Goal: Task Accomplishment & Management: Use online tool/utility

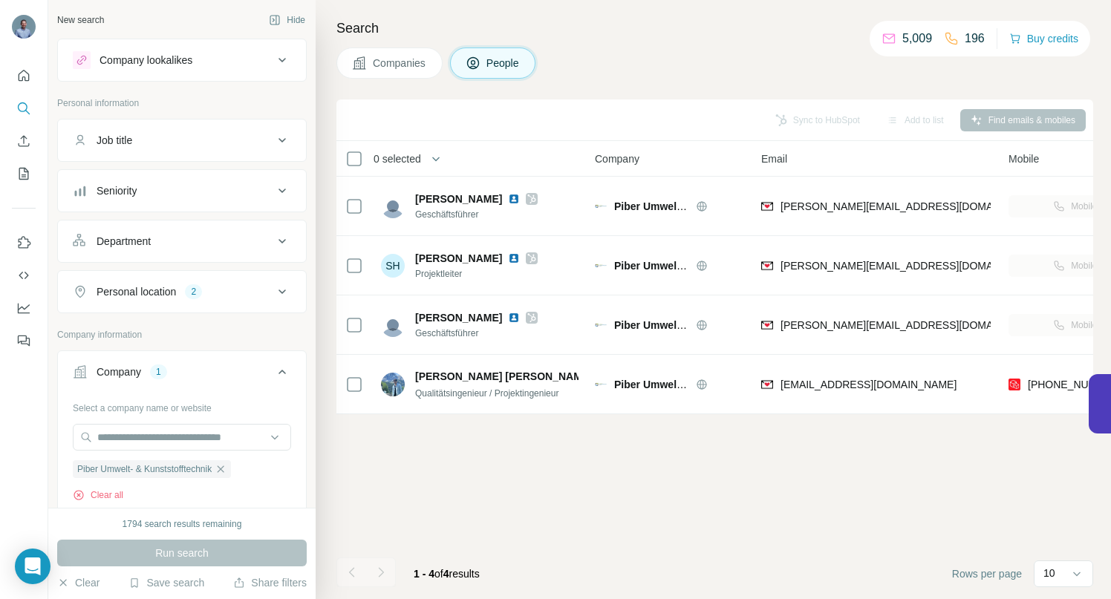
click at [227, 470] on icon "button" at bounding box center [221, 469] width 12 height 12
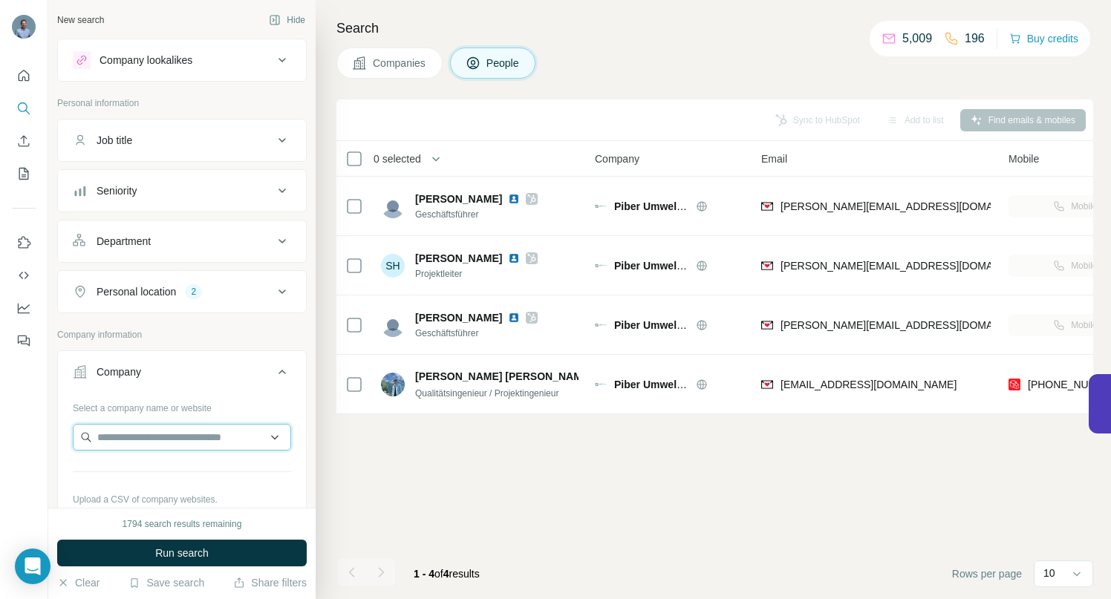
click at [197, 444] on input "text" at bounding box center [182, 437] width 218 height 27
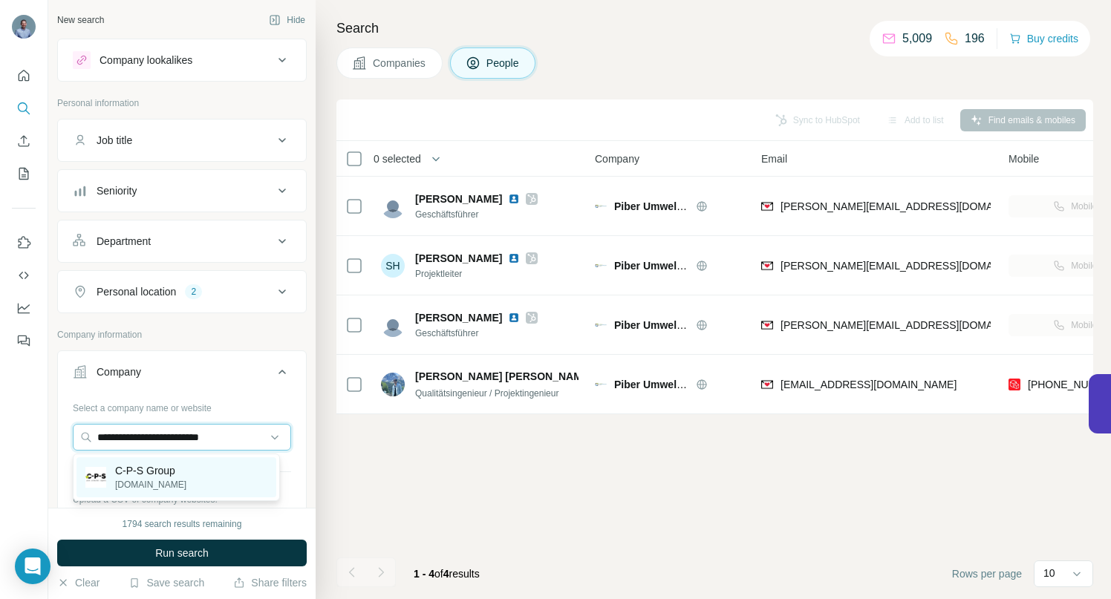
type input "**********"
click at [168, 469] on p "C-P-S Group" at bounding box center [150, 470] width 71 height 15
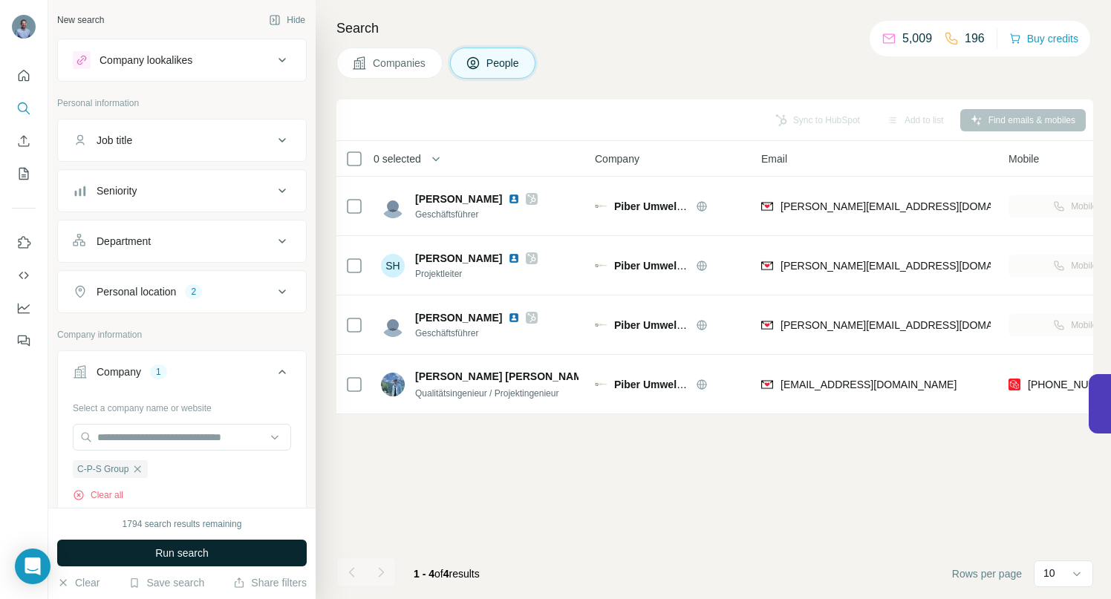
click at [152, 547] on button "Run search" at bounding box center [182, 553] width 250 height 27
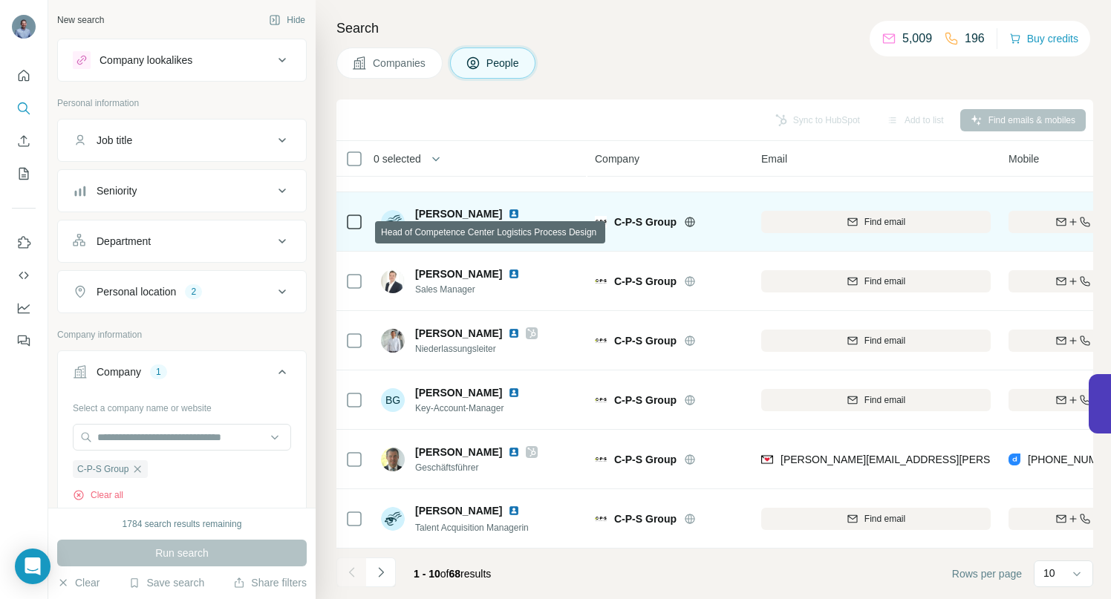
scroll to position [230, 0]
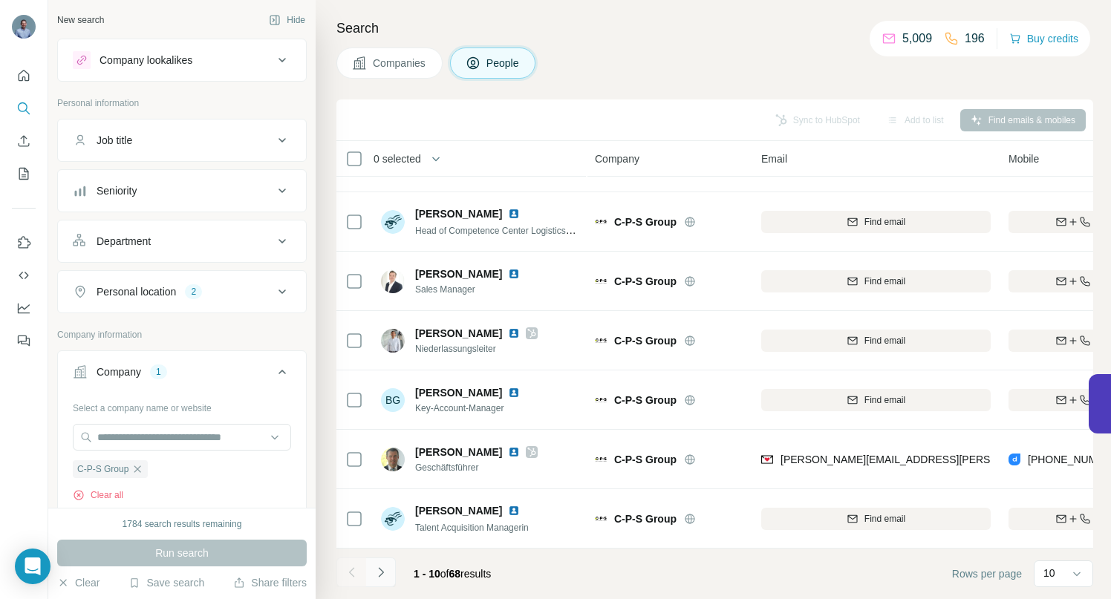
click at [381, 572] on icon "Navigate to next page" at bounding box center [381, 572] width 15 height 15
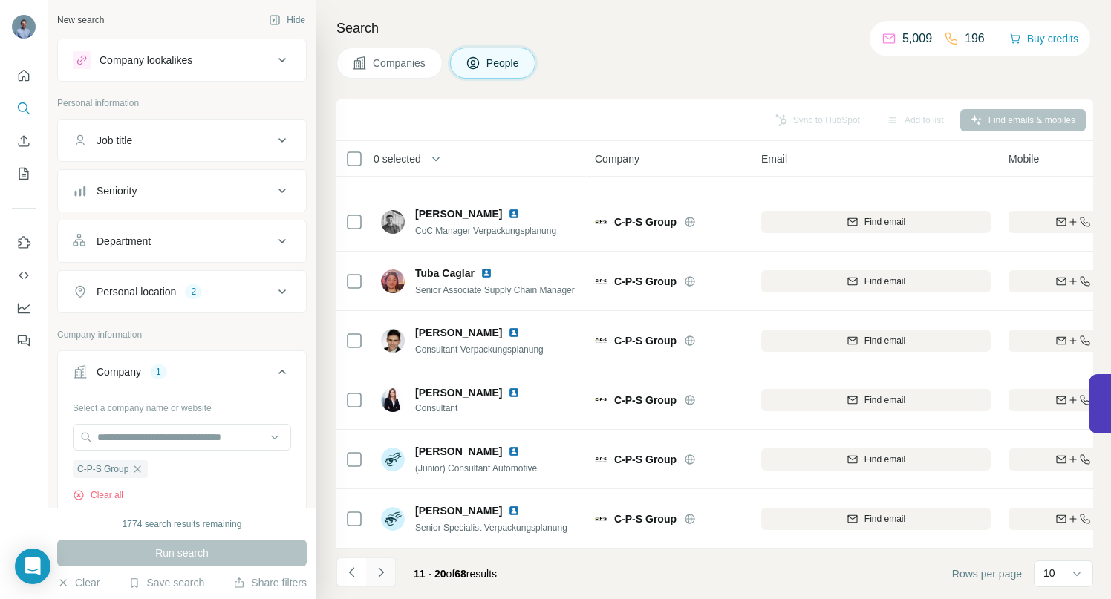
click at [382, 577] on icon "Navigate to next page" at bounding box center [381, 572] width 15 height 15
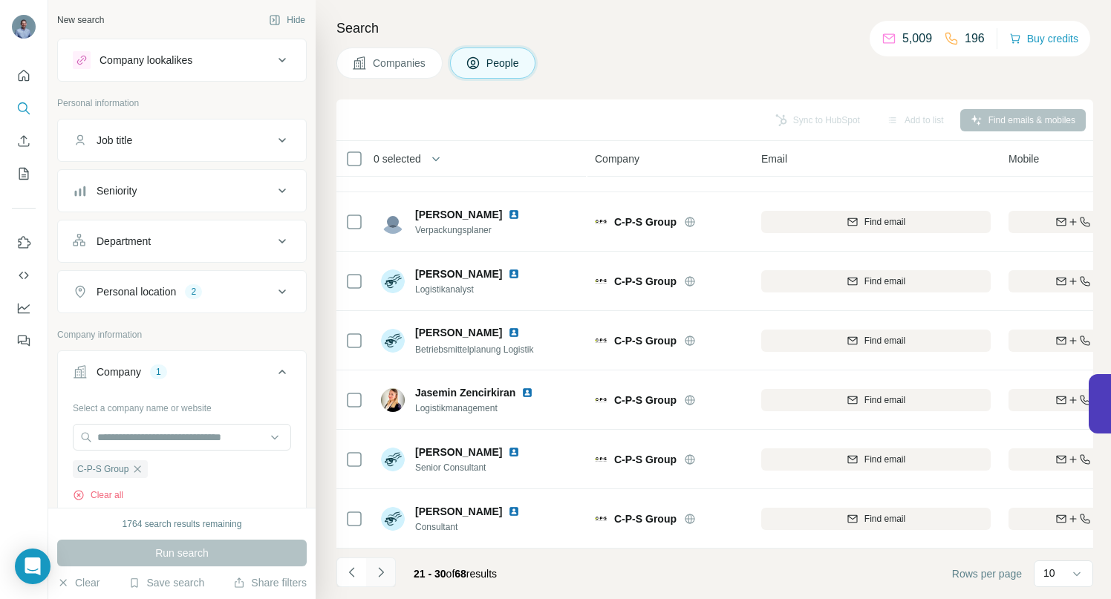
click at [381, 570] on icon "Navigate to next page" at bounding box center [381, 572] width 15 height 15
click at [385, 574] on icon "Navigate to next page" at bounding box center [381, 572] width 15 height 15
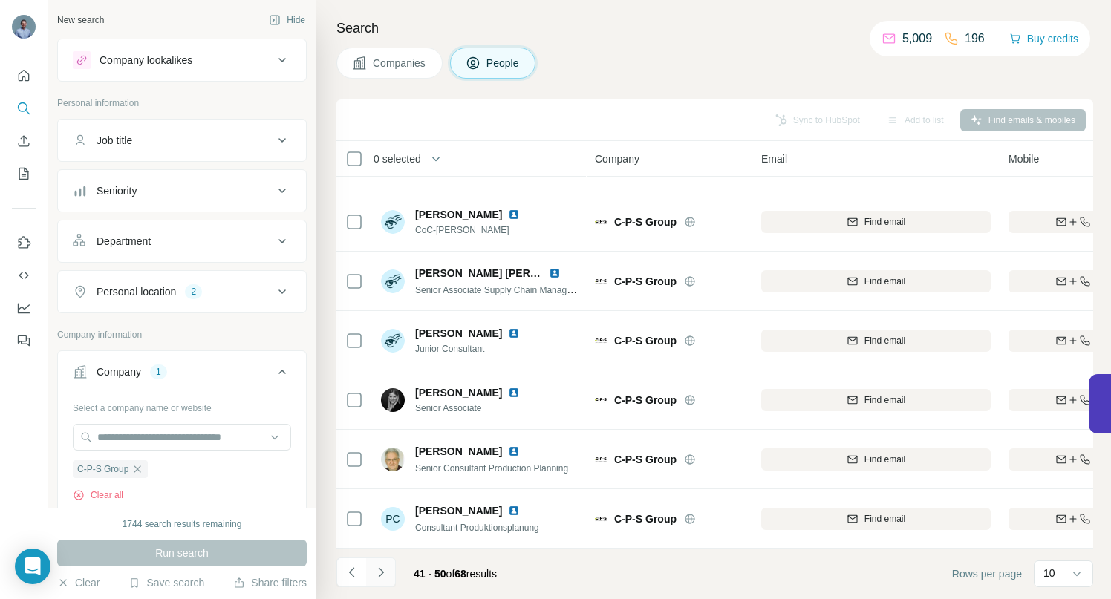
click at [381, 573] on icon "Navigate to next page" at bounding box center [380, 572] width 5 height 10
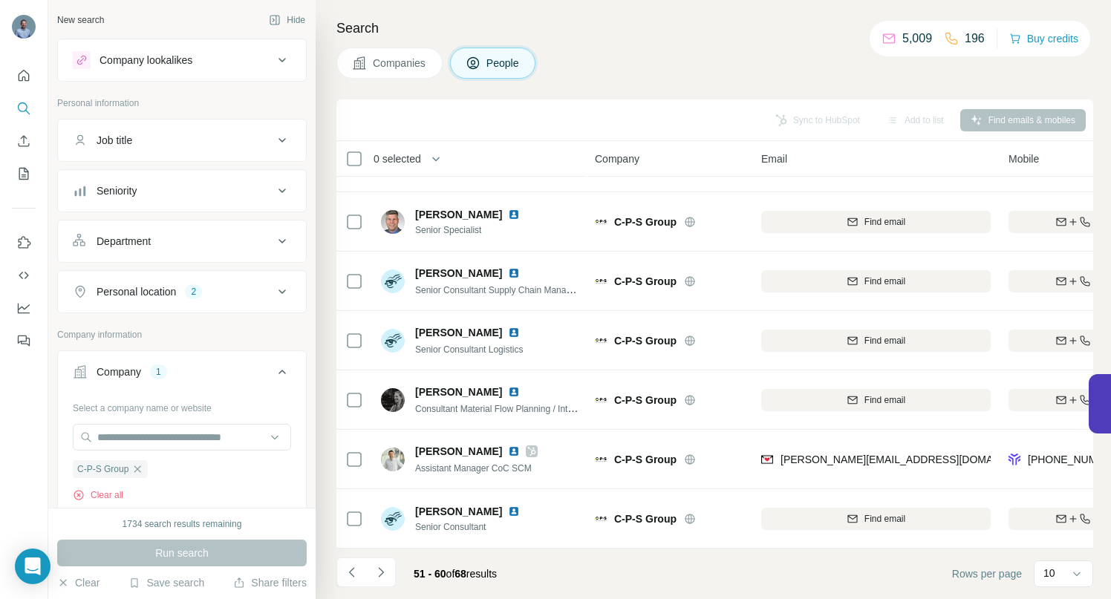
click at [143, 469] on icon "button" at bounding box center [137, 469] width 12 height 12
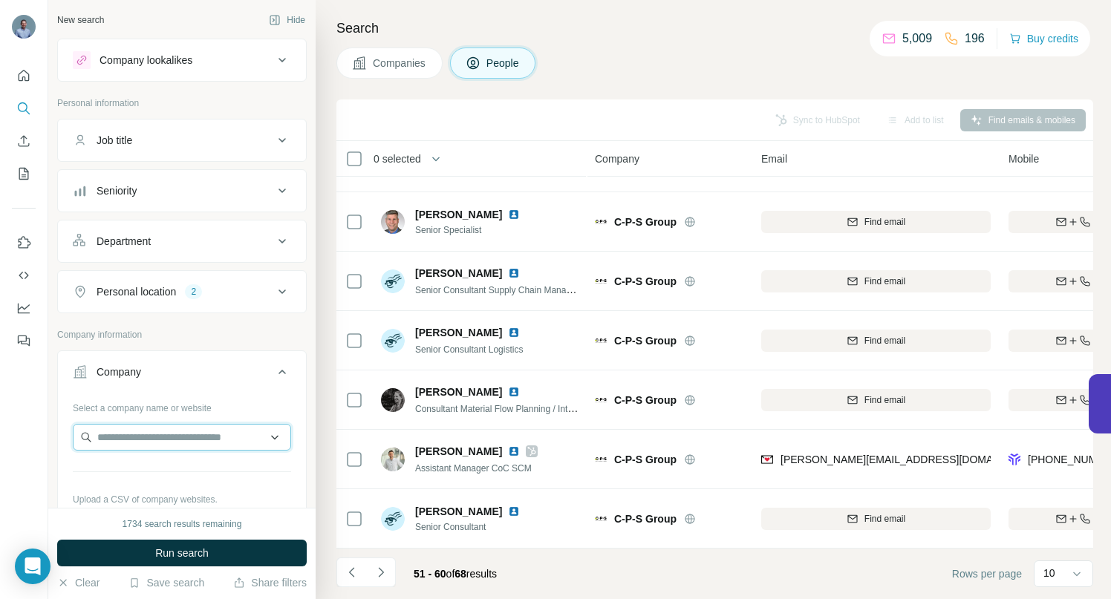
click at [137, 441] on input "text" at bounding box center [182, 437] width 218 height 27
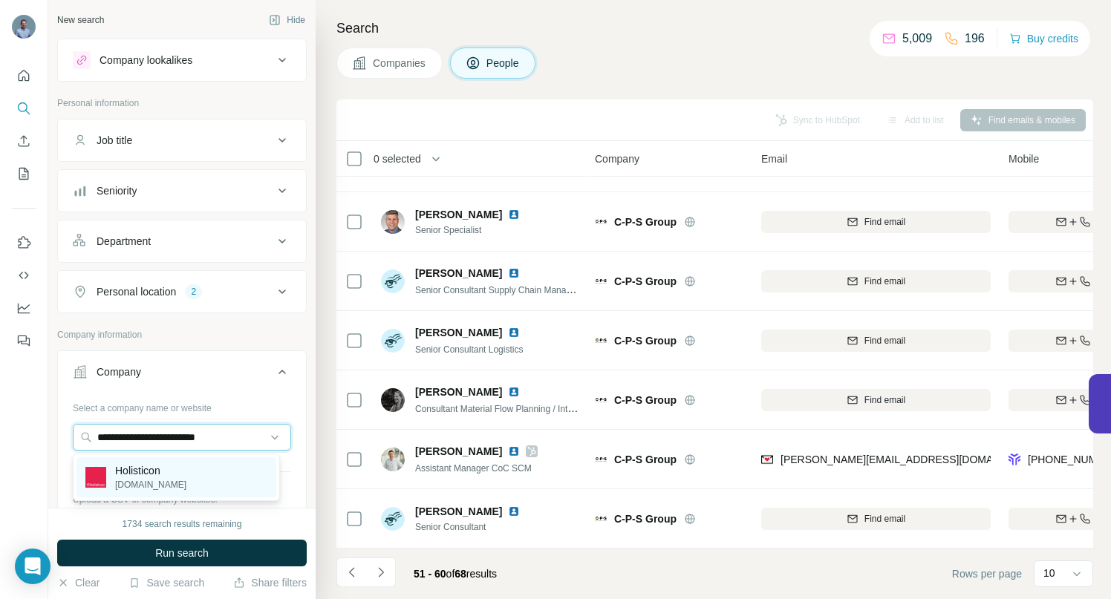
type input "**********"
click at [154, 477] on p "Holisticon" at bounding box center [150, 470] width 71 height 15
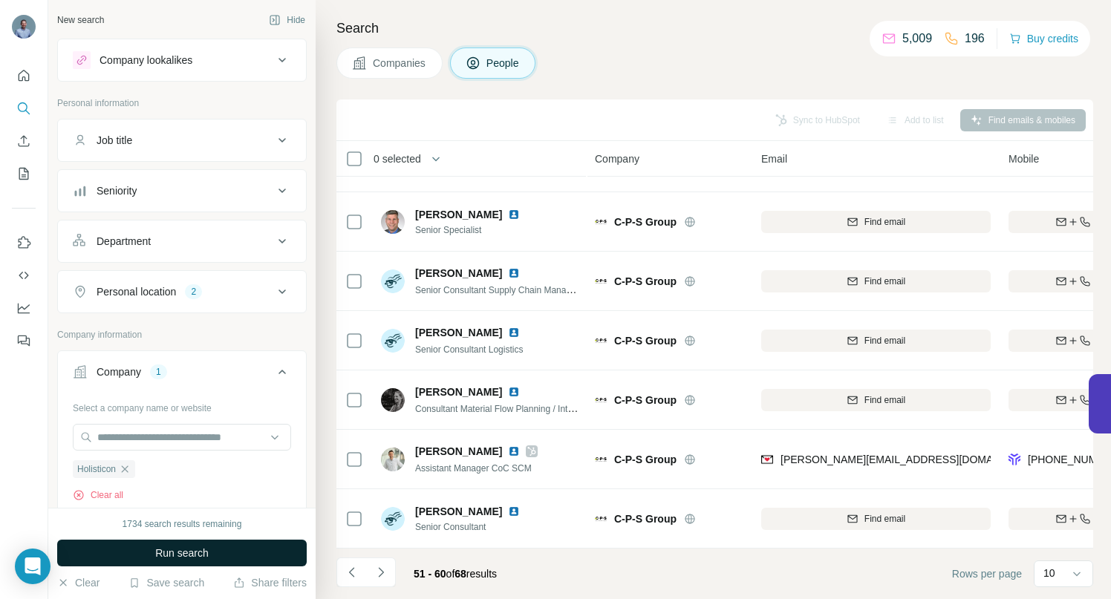
click at [157, 553] on span "Run search" at bounding box center [181, 553] width 53 height 15
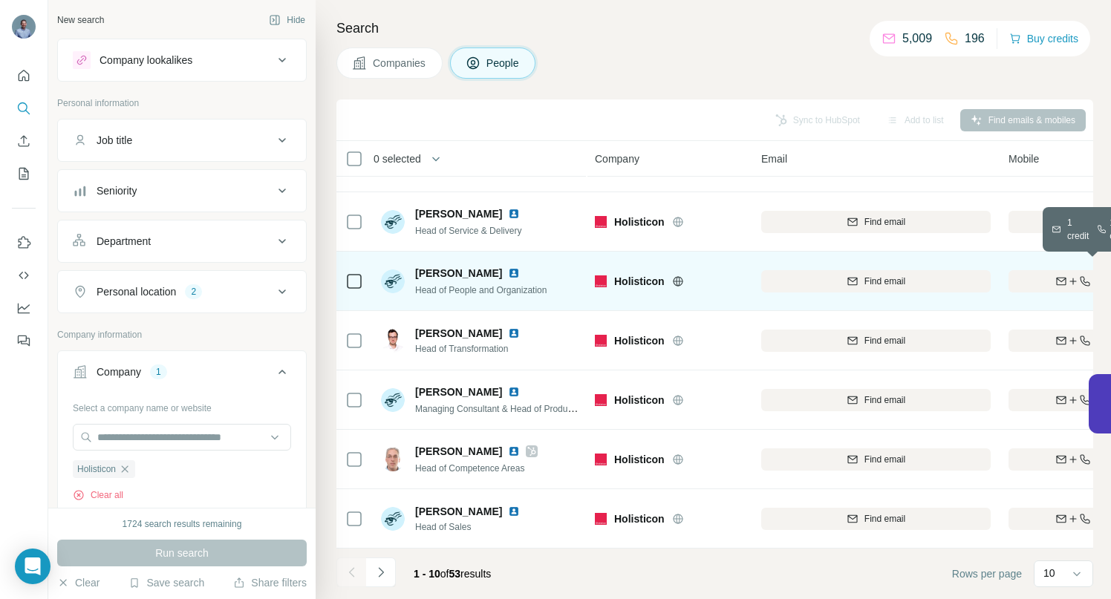
click at [1027, 275] on div "Find both" at bounding box center [1095, 281] width 173 height 13
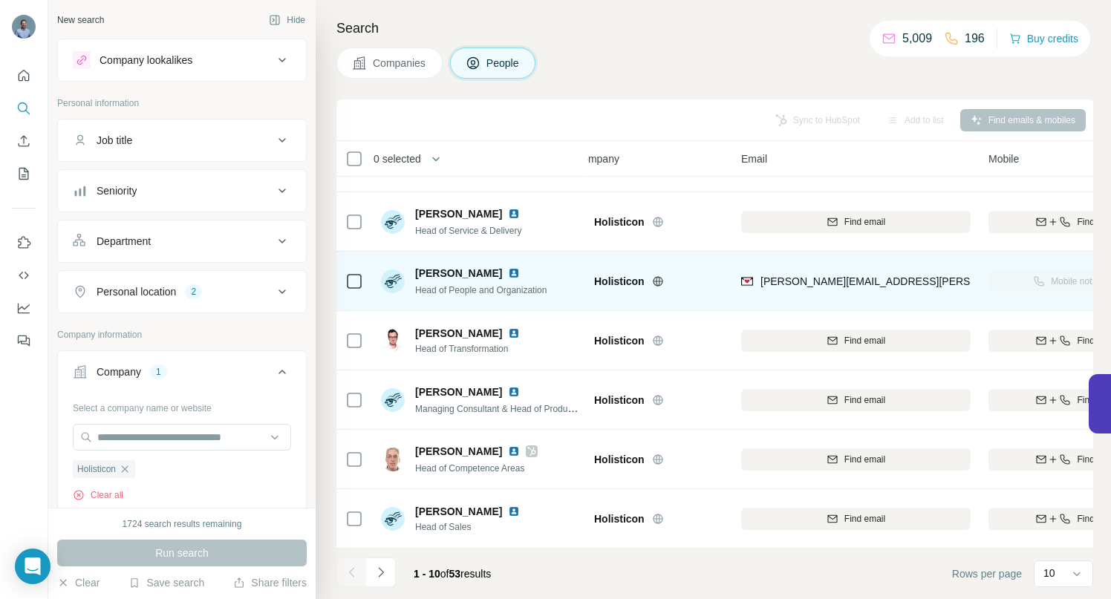
scroll to position [230, 0]
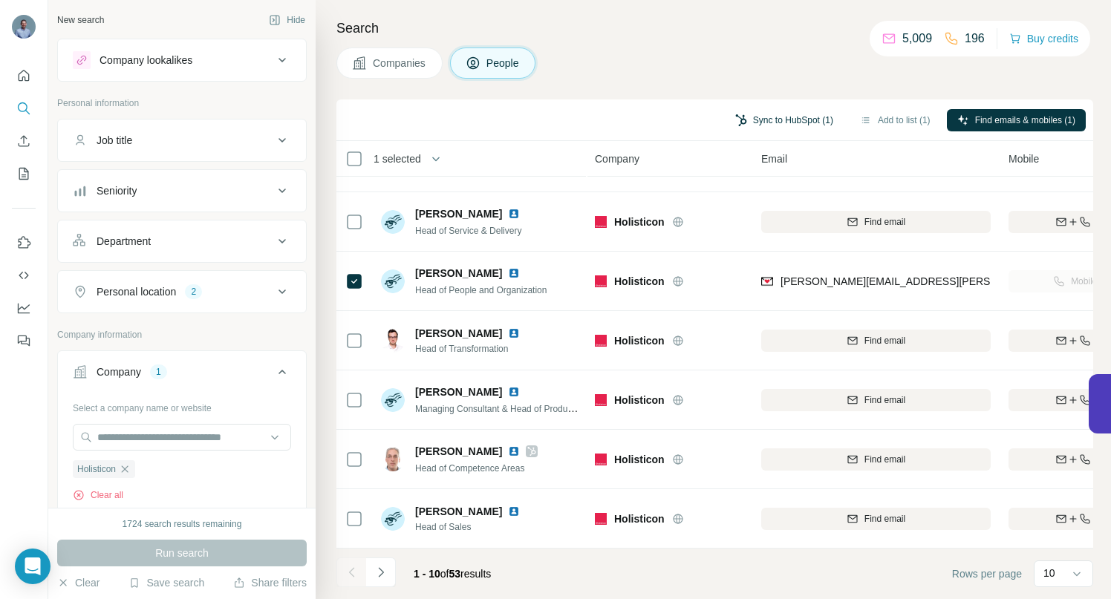
click at [777, 122] on button "Sync to HubSpot (1)" at bounding box center [784, 120] width 119 height 22
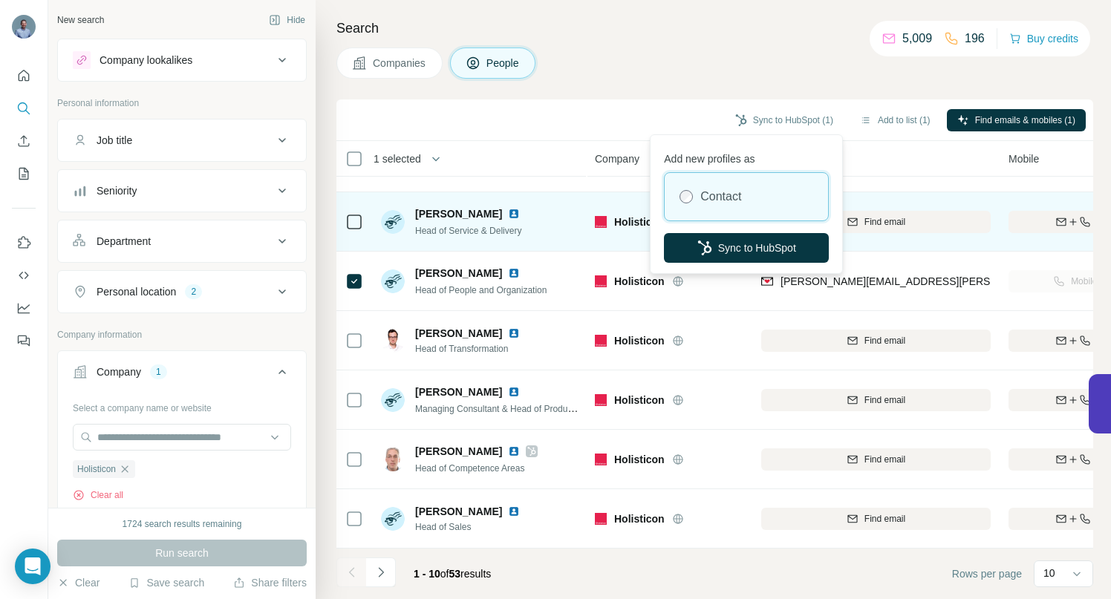
click at [749, 251] on button "Sync to HubSpot" at bounding box center [746, 248] width 165 height 30
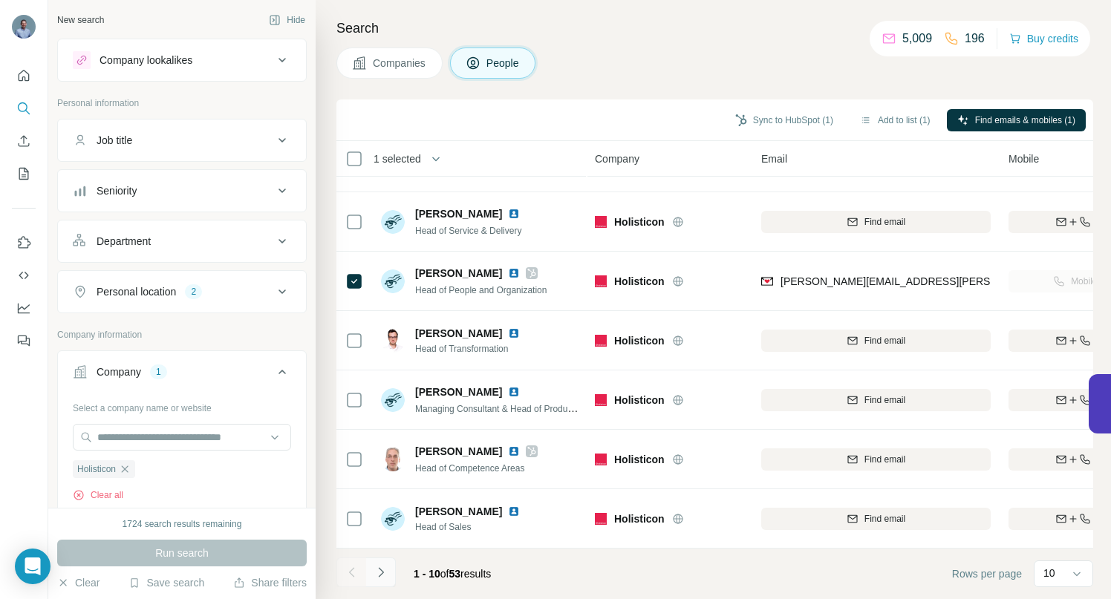
click at [382, 572] on icon "Navigate to next page" at bounding box center [381, 572] width 15 height 15
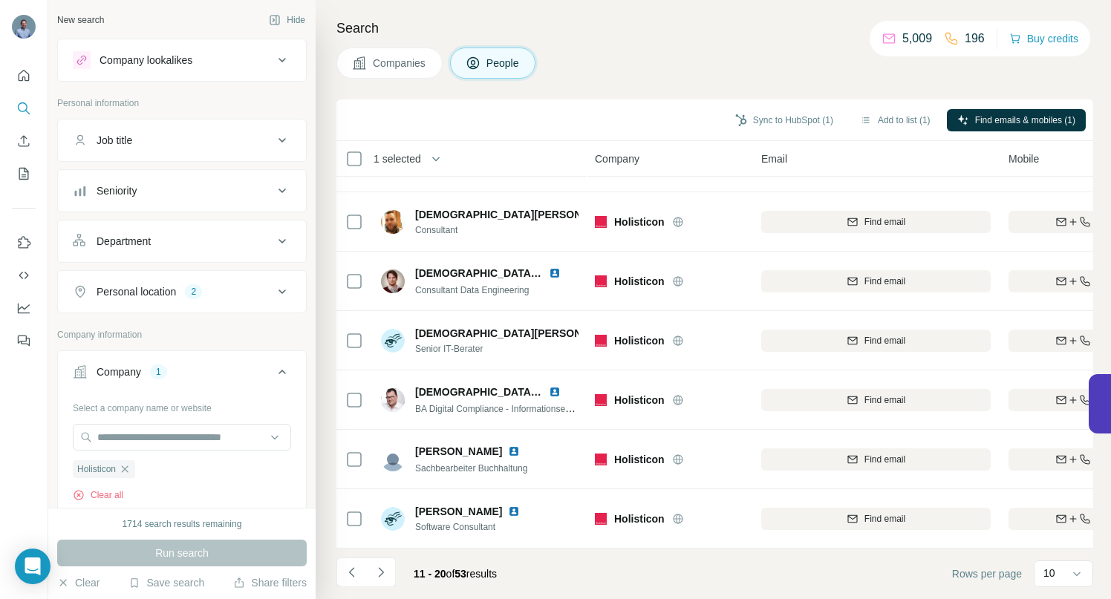
click at [382, 570] on icon "Navigate to next page" at bounding box center [381, 572] width 15 height 15
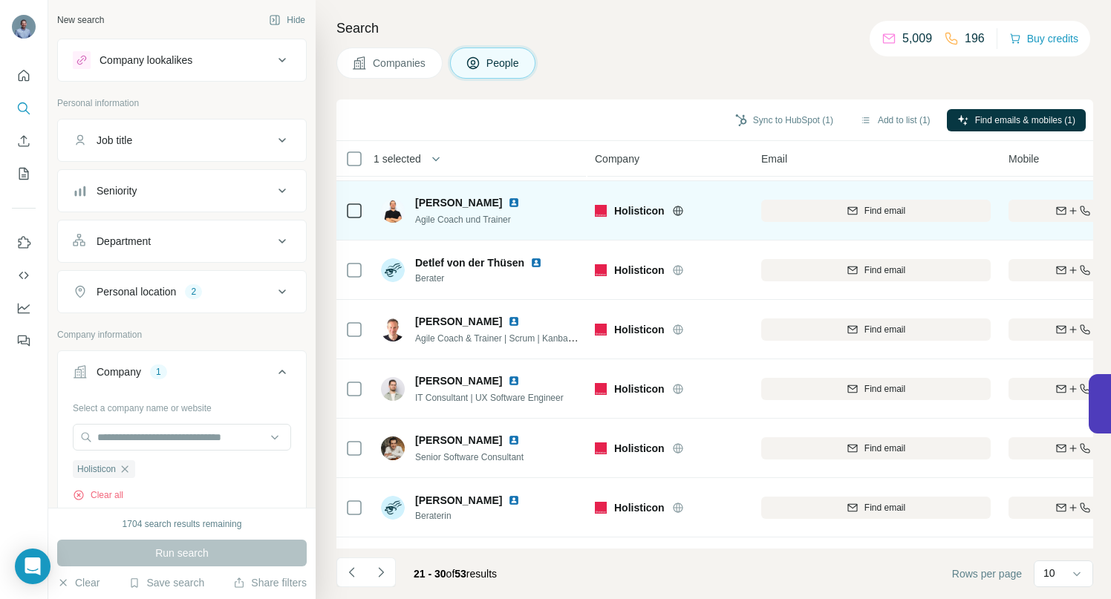
scroll to position [0, 0]
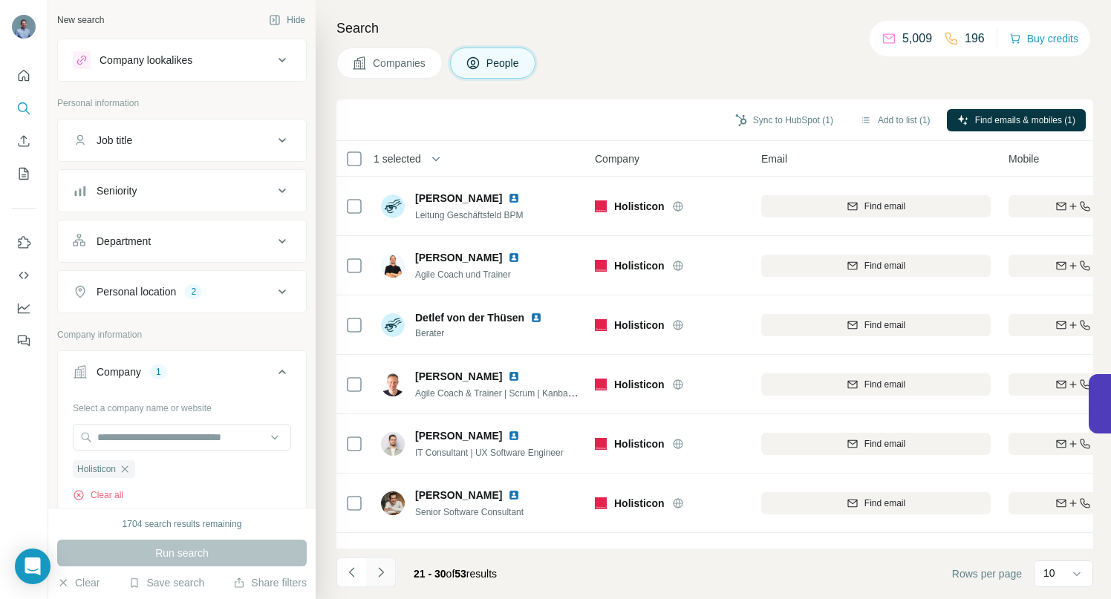
click at [380, 572] on icon "Navigate to next page" at bounding box center [381, 572] width 15 height 15
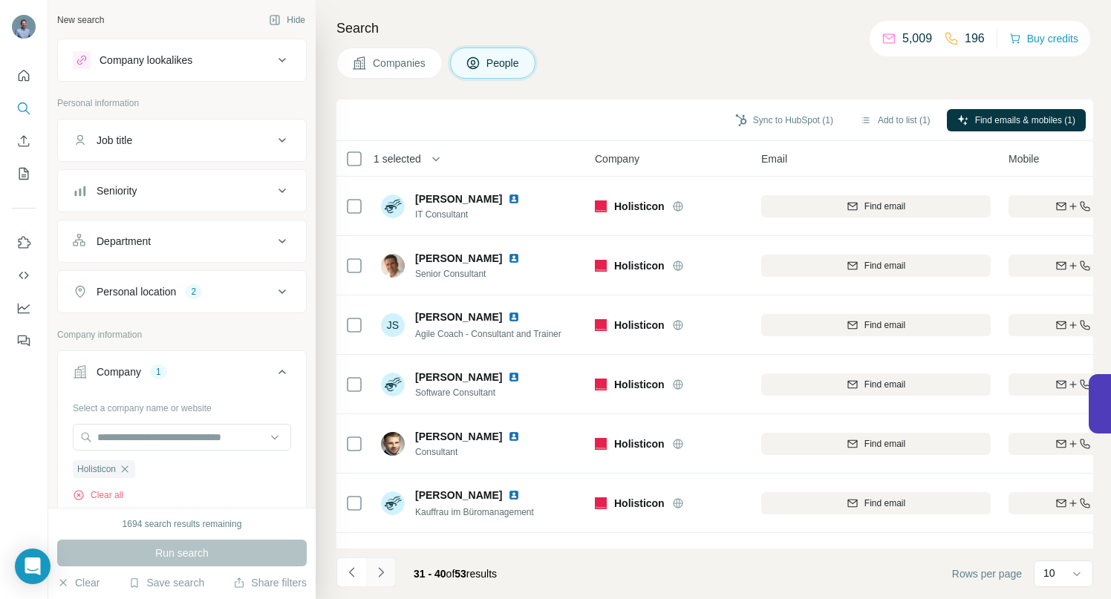
click at [381, 570] on icon "Navigate to next page" at bounding box center [380, 572] width 5 height 10
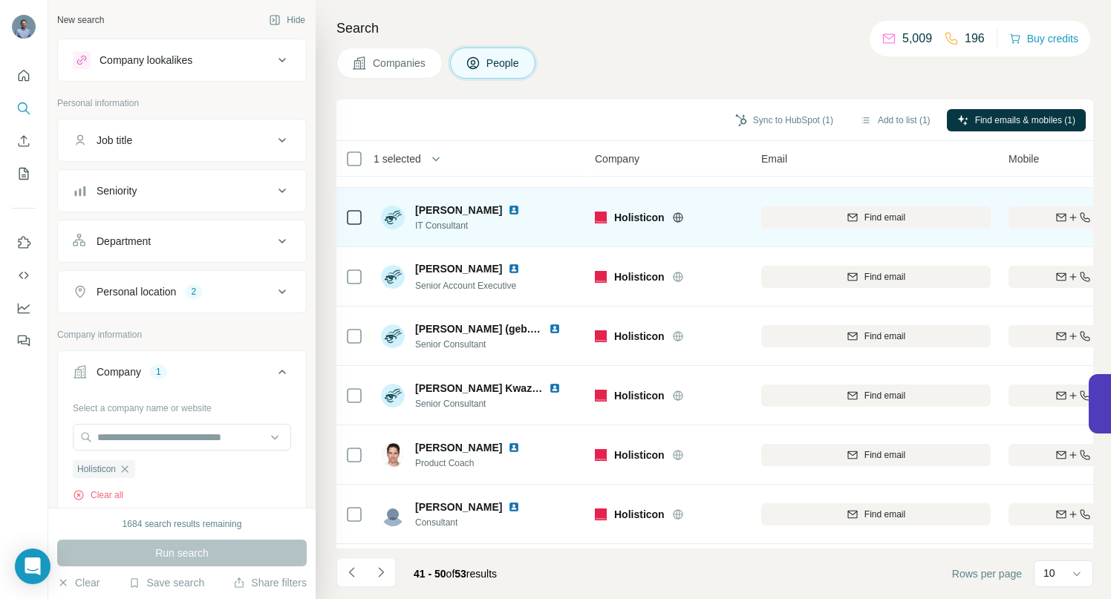
scroll to position [230, 0]
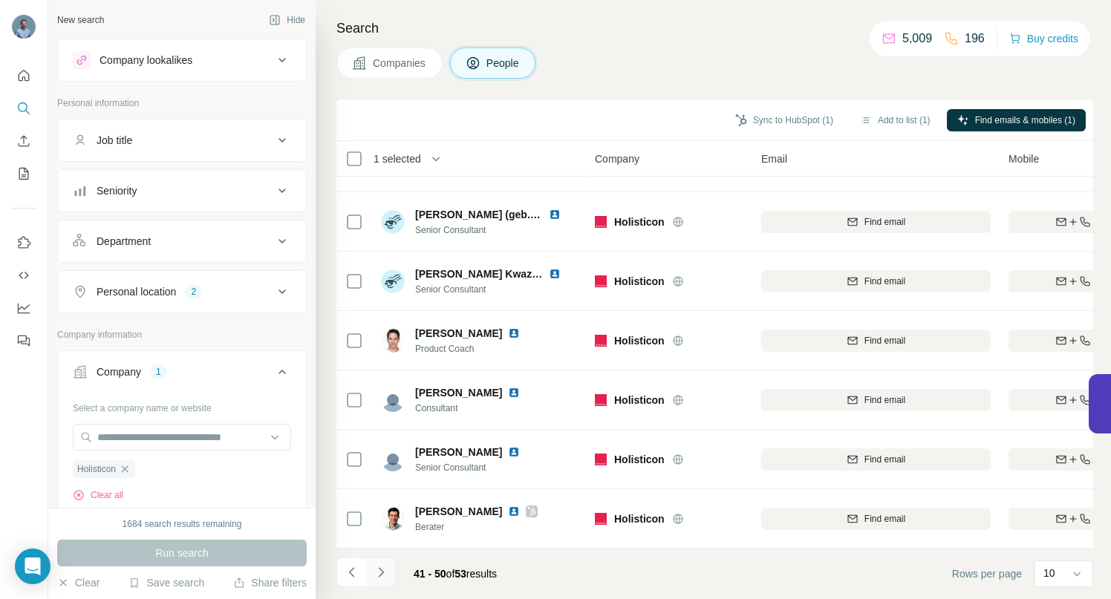
click at [382, 573] on icon "Navigate to next page" at bounding box center [380, 572] width 5 height 10
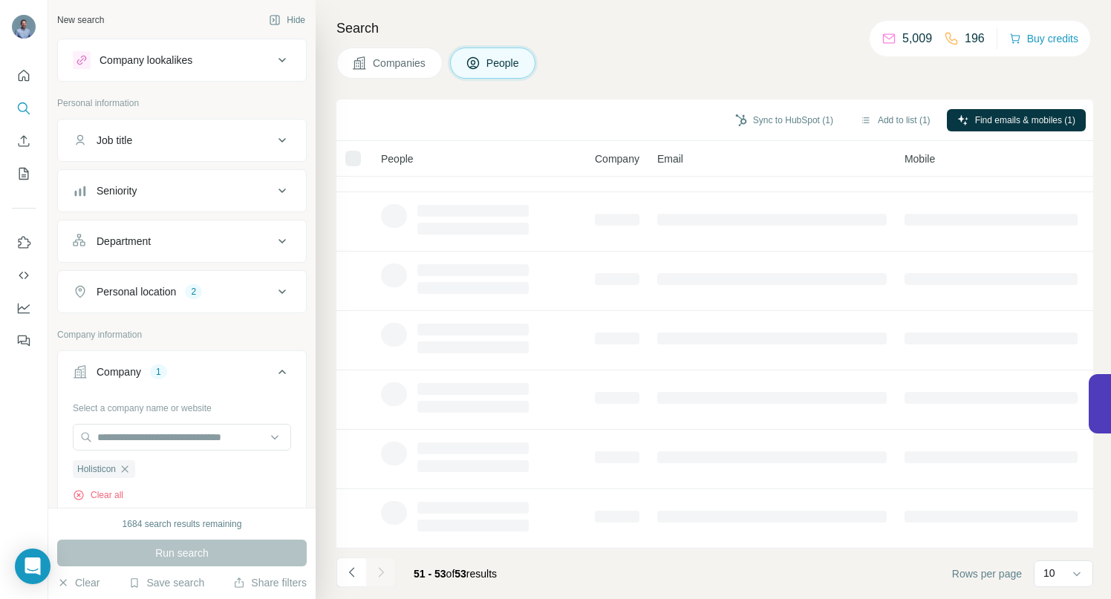
scroll to position [0, 0]
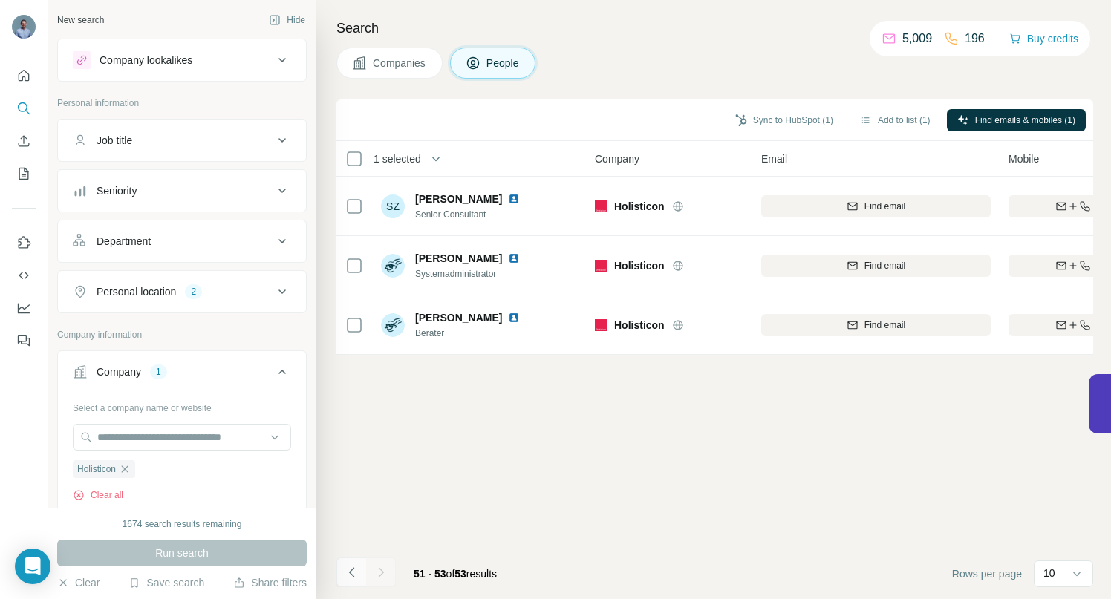
click at [357, 574] on icon "Navigate to previous page" at bounding box center [352, 572] width 15 height 15
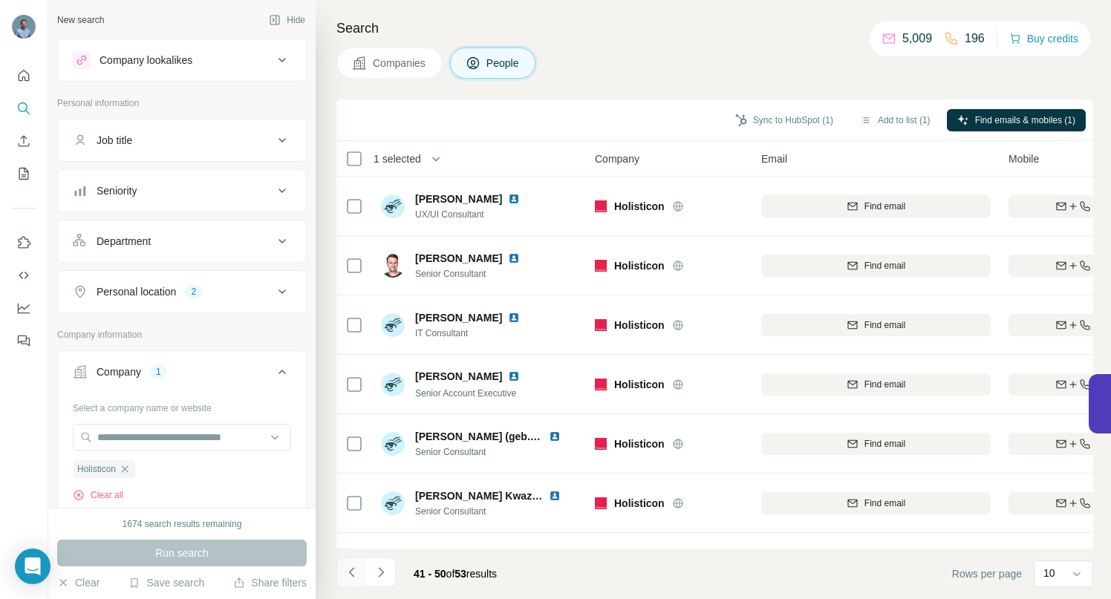
click at [357, 574] on icon "Navigate to previous page" at bounding box center [352, 572] width 15 height 15
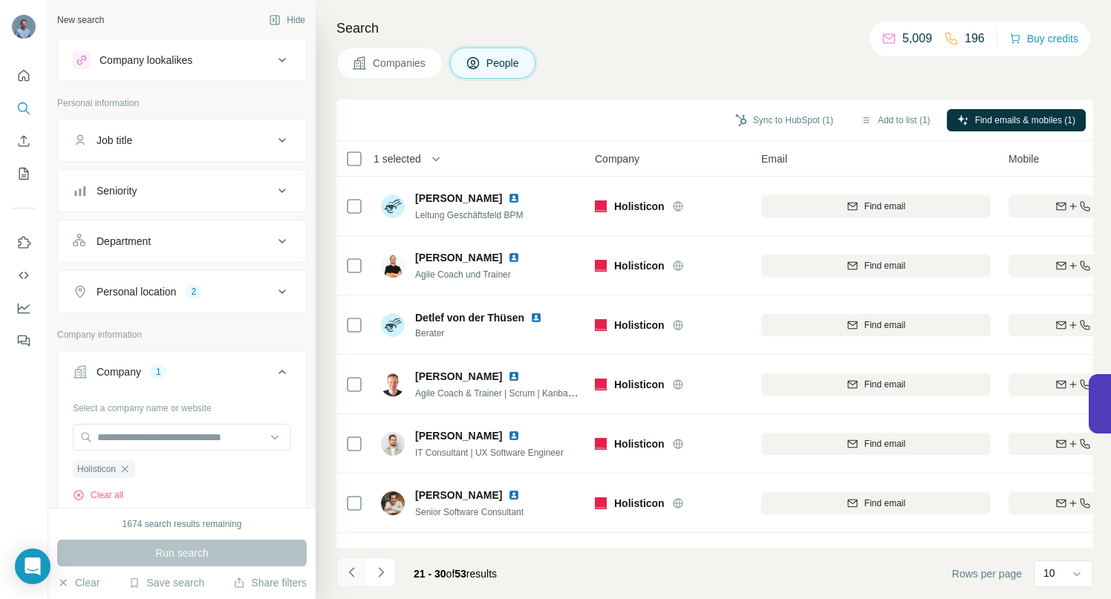
click at [357, 574] on icon "Navigate to previous page" at bounding box center [352, 572] width 15 height 15
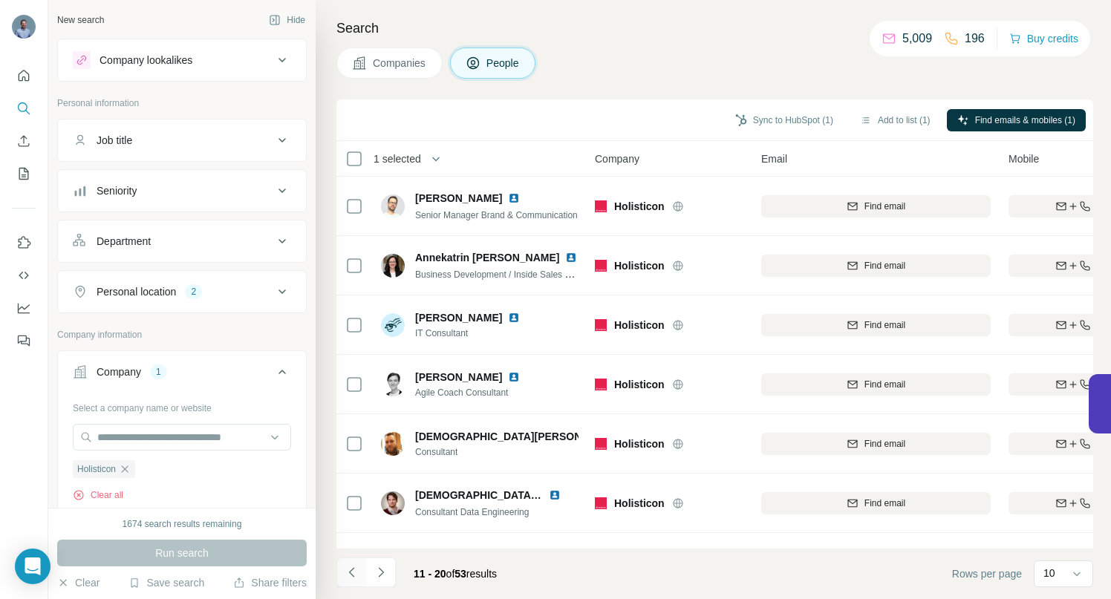
click at [357, 574] on icon "Navigate to previous page" at bounding box center [352, 572] width 15 height 15
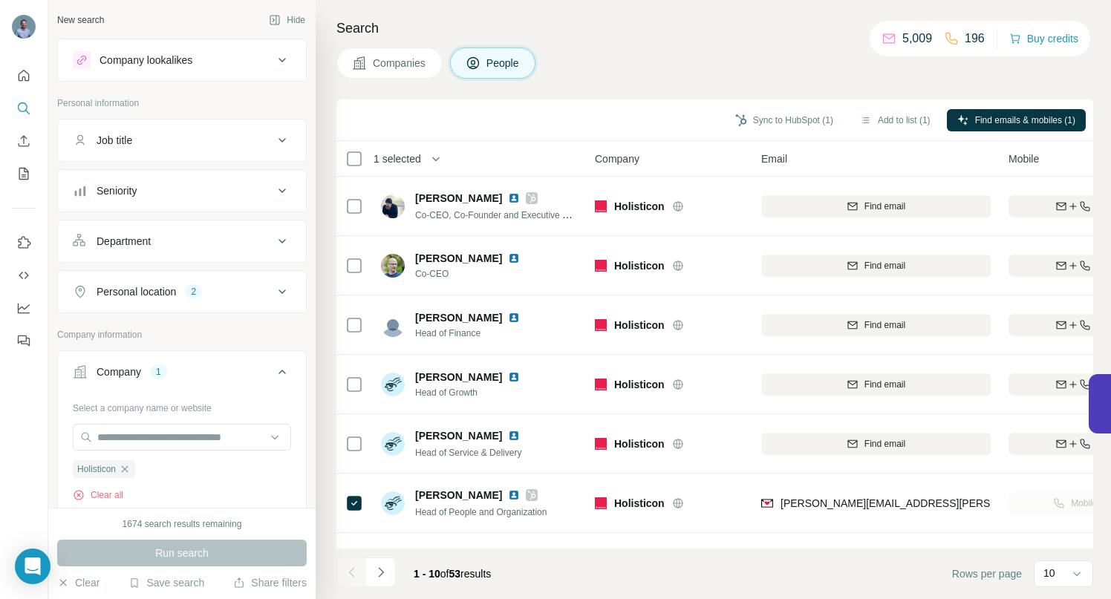
click at [357, 574] on div at bounding box center [351, 573] width 30 height 30
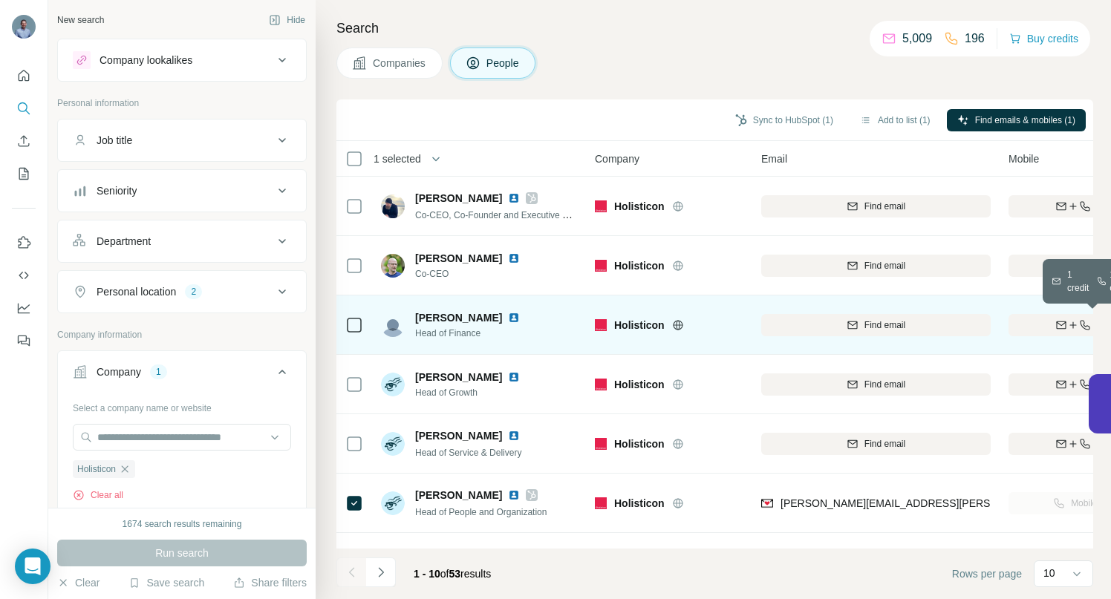
click at [1051, 327] on div "Find both" at bounding box center [1095, 325] width 173 height 13
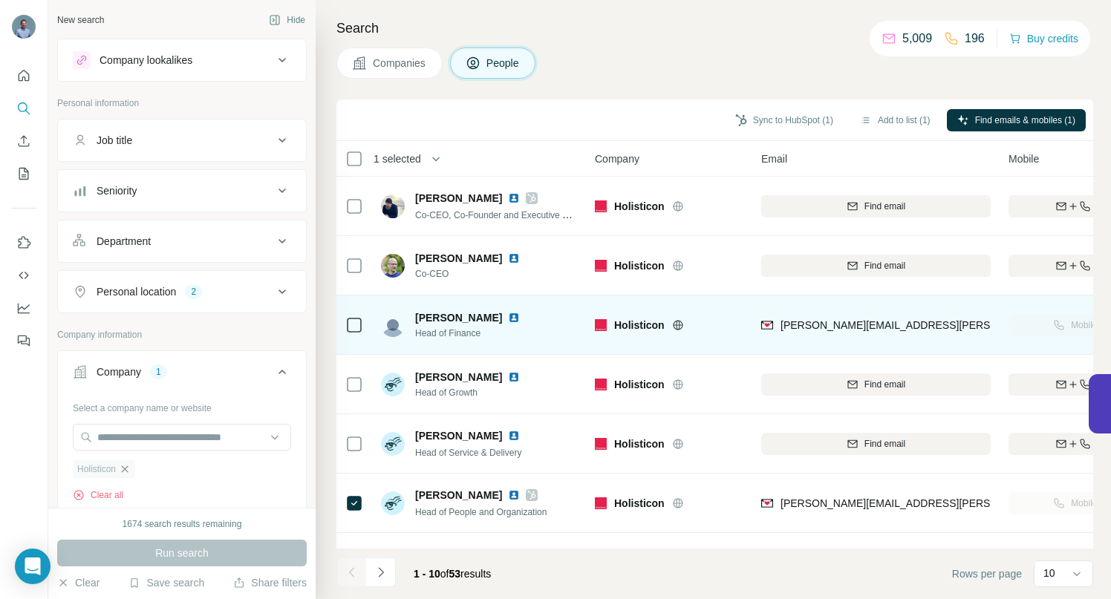
click at [127, 469] on icon "button" at bounding box center [125, 469] width 7 height 7
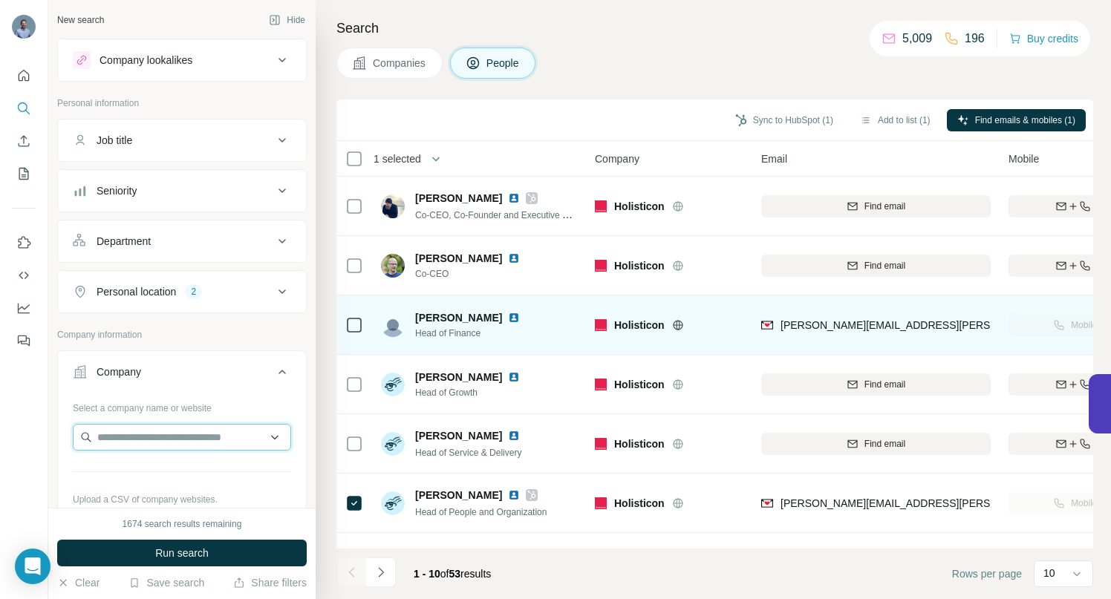
click at [123, 441] on input "text" at bounding box center [182, 437] width 218 height 27
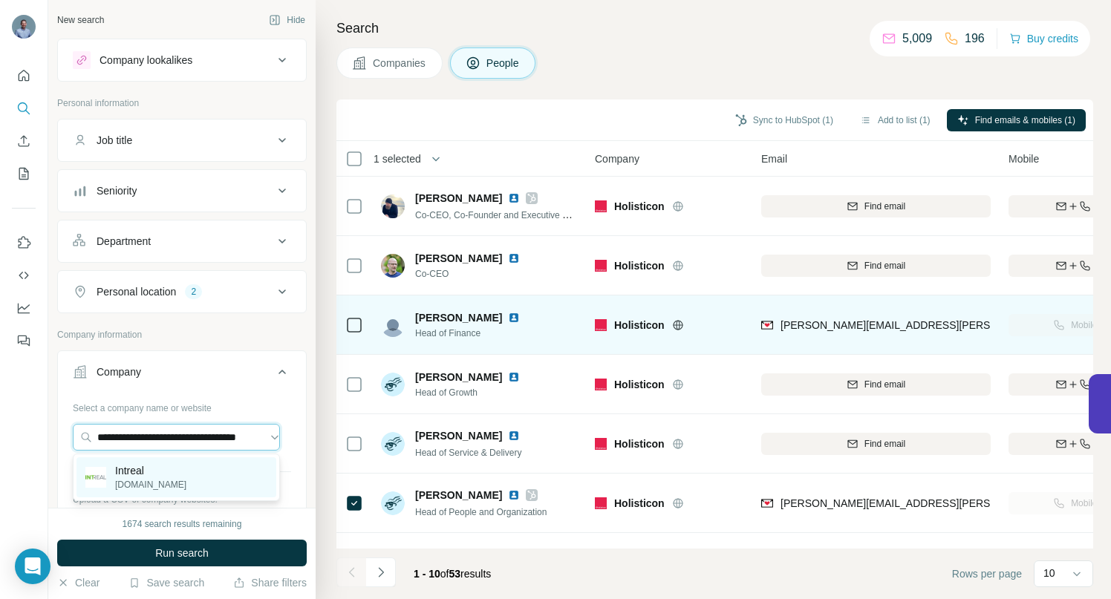
type input "**********"
click at [140, 470] on p "Intreal" at bounding box center [150, 470] width 71 height 15
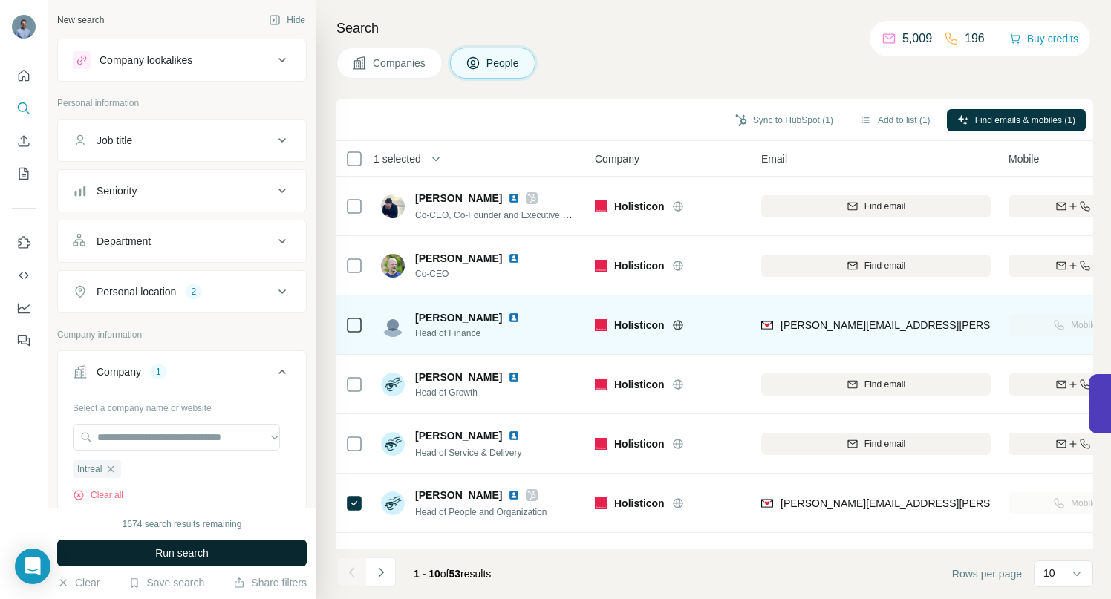
click at [246, 556] on button "Run search" at bounding box center [182, 553] width 250 height 27
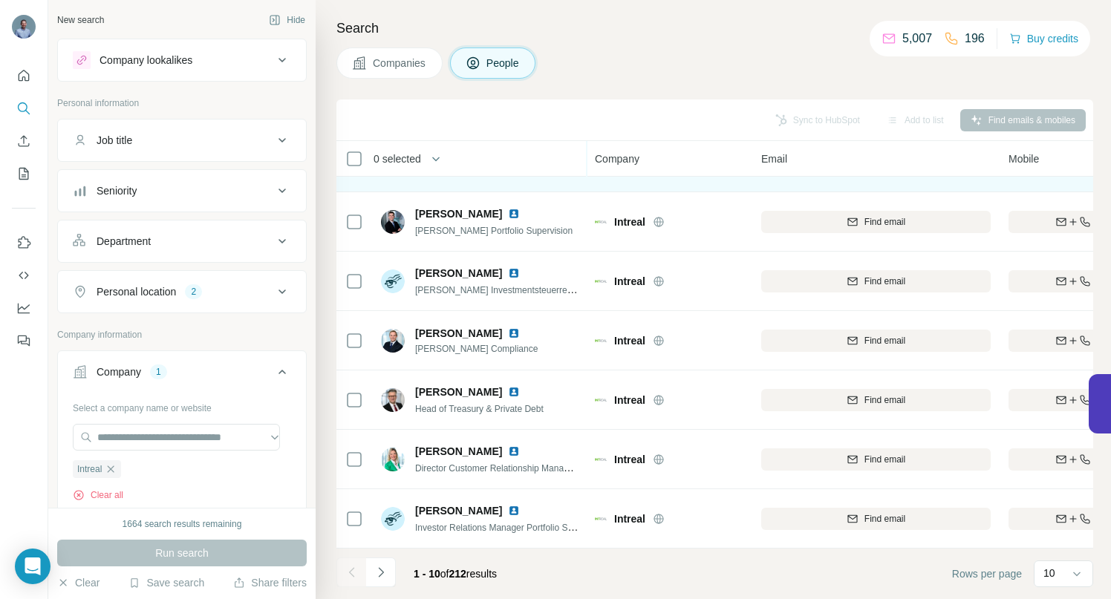
scroll to position [230, 0]
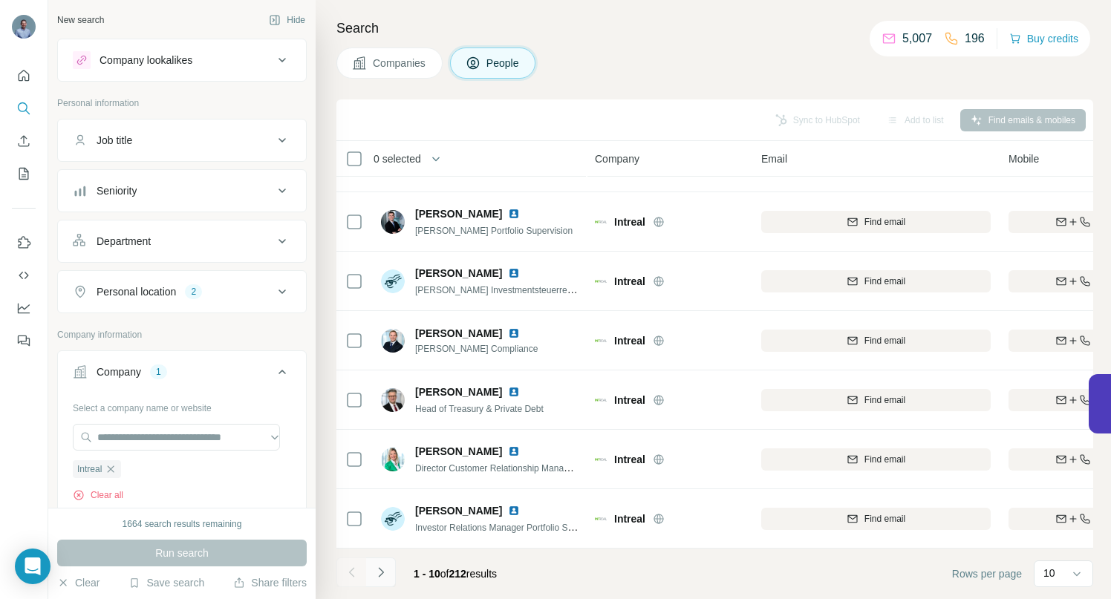
click at [380, 574] on icon "Navigate to next page" at bounding box center [381, 572] width 15 height 15
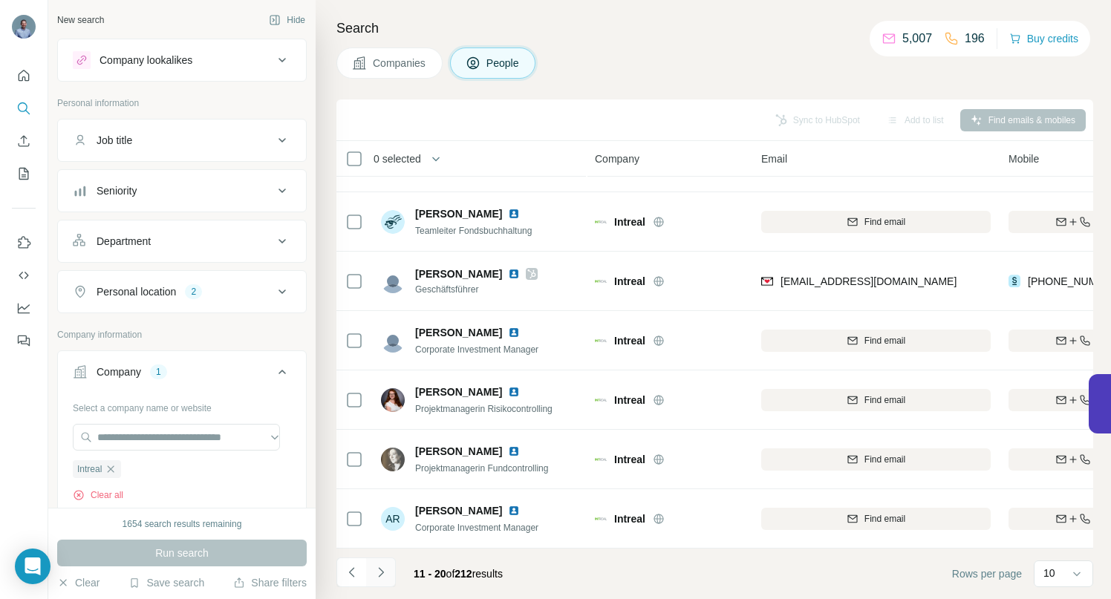
click at [379, 571] on icon "Navigate to next page" at bounding box center [381, 572] width 15 height 15
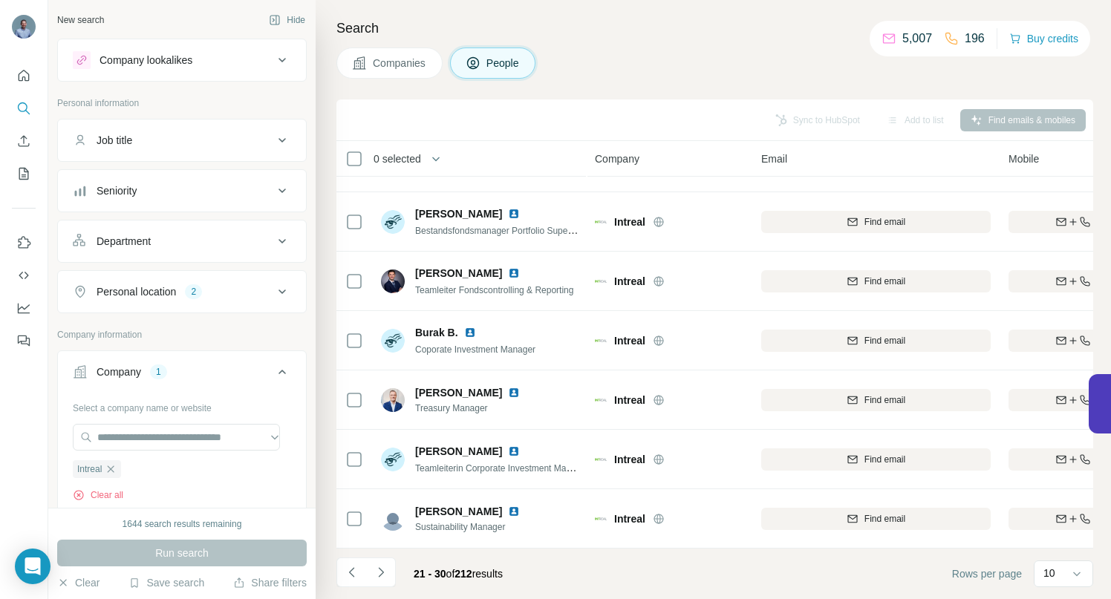
click at [381, 568] on icon "Navigate to next page" at bounding box center [381, 572] width 15 height 15
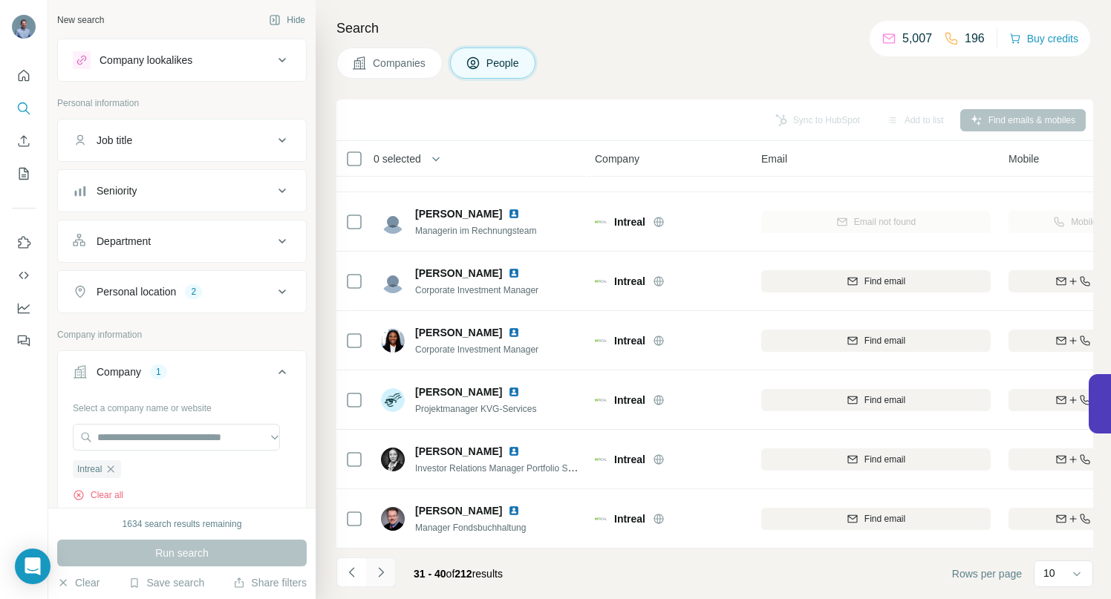
click at [382, 572] on icon "Navigate to next page" at bounding box center [380, 572] width 5 height 10
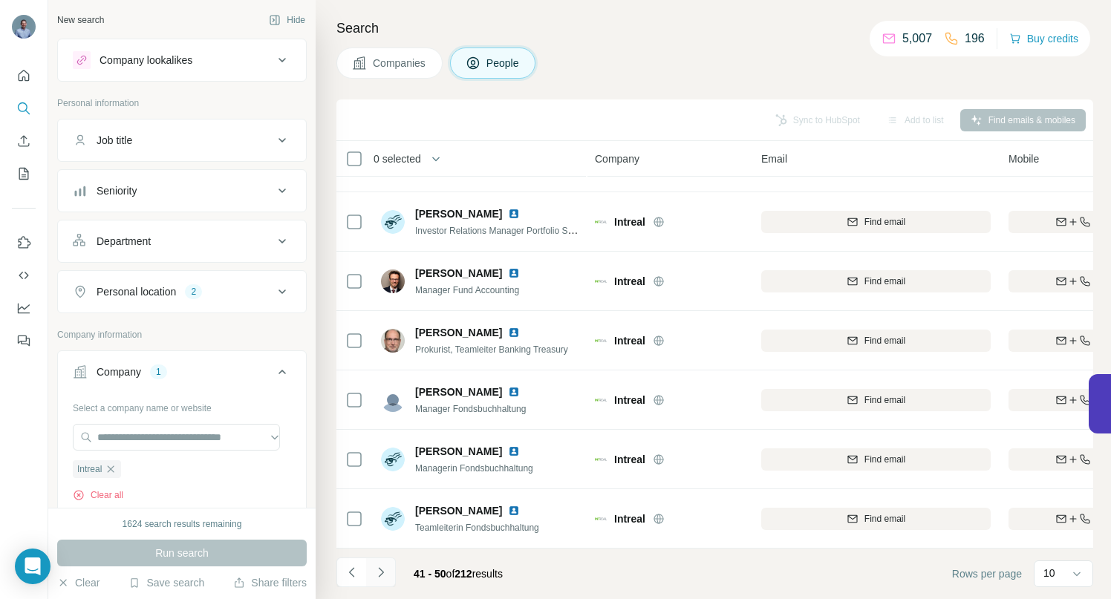
click at [380, 576] on icon "Navigate to next page" at bounding box center [380, 572] width 5 height 10
click at [378, 567] on icon "Navigate to next page" at bounding box center [381, 572] width 15 height 15
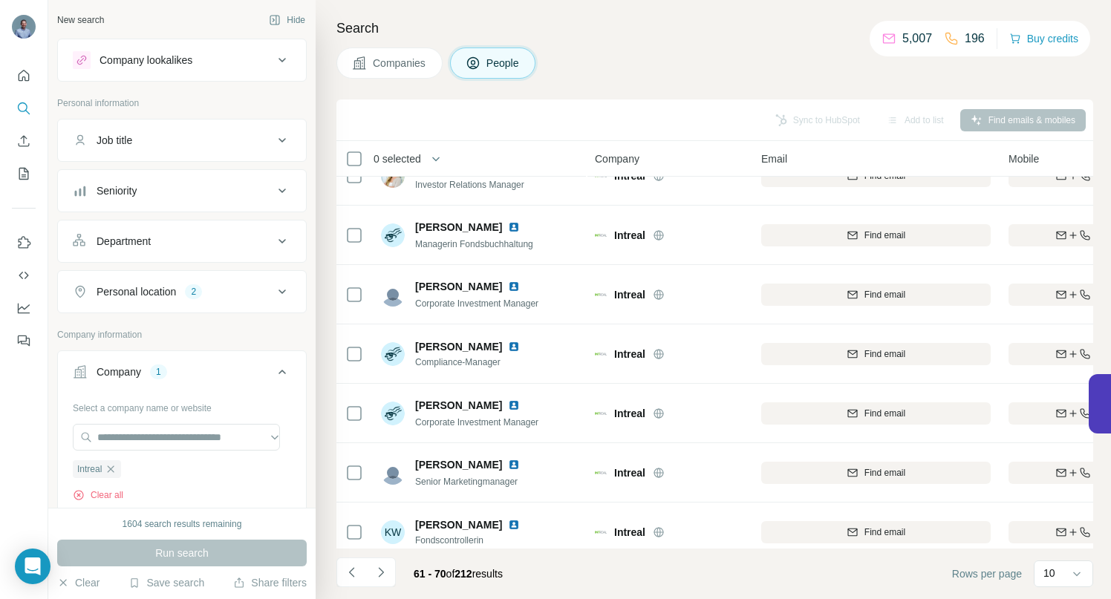
scroll to position [0, 0]
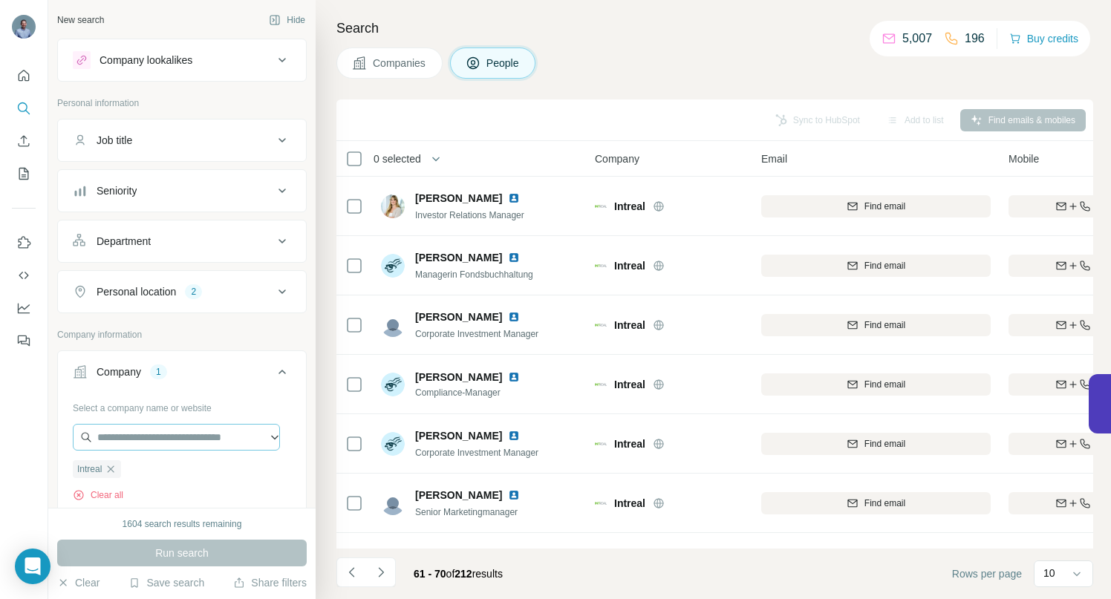
drag, startPoint x: 114, startPoint y: 469, endPoint x: 111, endPoint y: 450, distance: 19.4
click at [114, 469] on icon "button" at bounding box center [111, 469] width 12 height 12
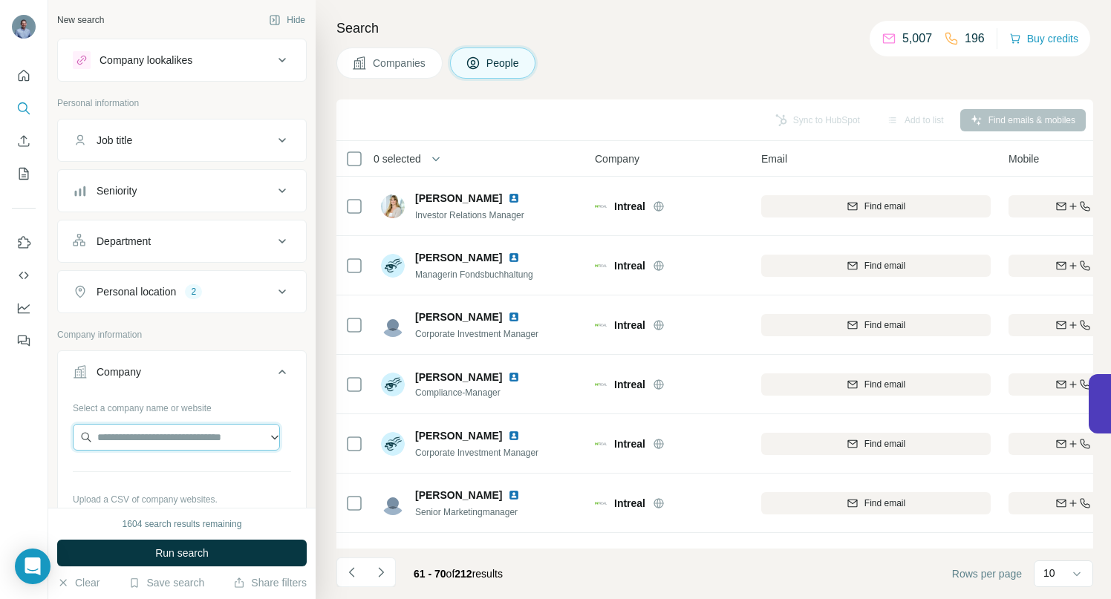
click at [107, 439] on input "text" at bounding box center [176, 437] width 207 height 27
paste input "**********"
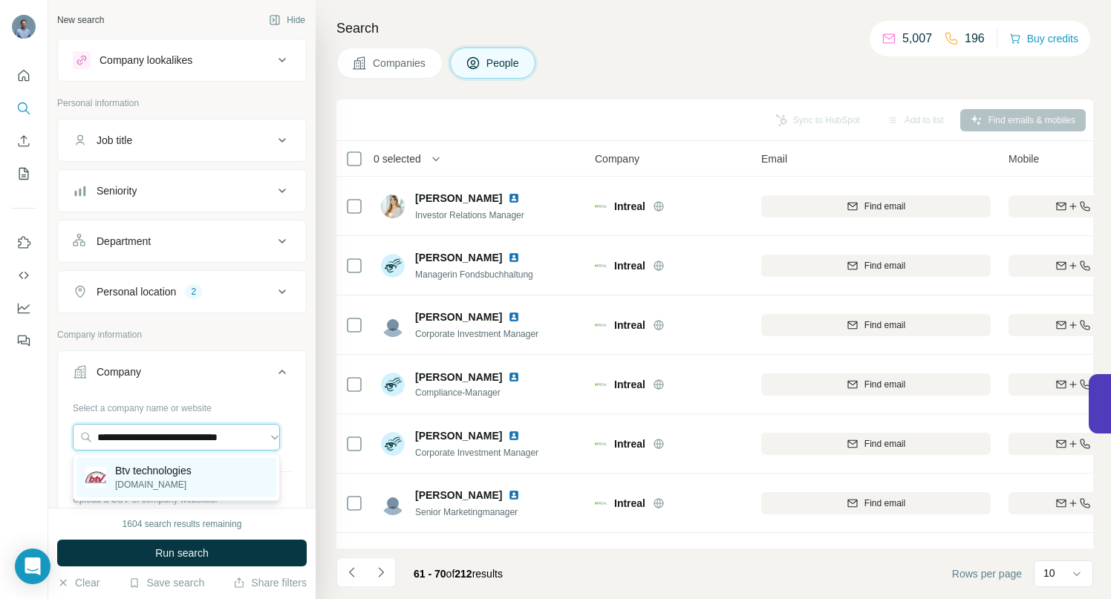
type input "**********"
click at [154, 472] on p "Btv technologies" at bounding box center [153, 470] width 76 height 15
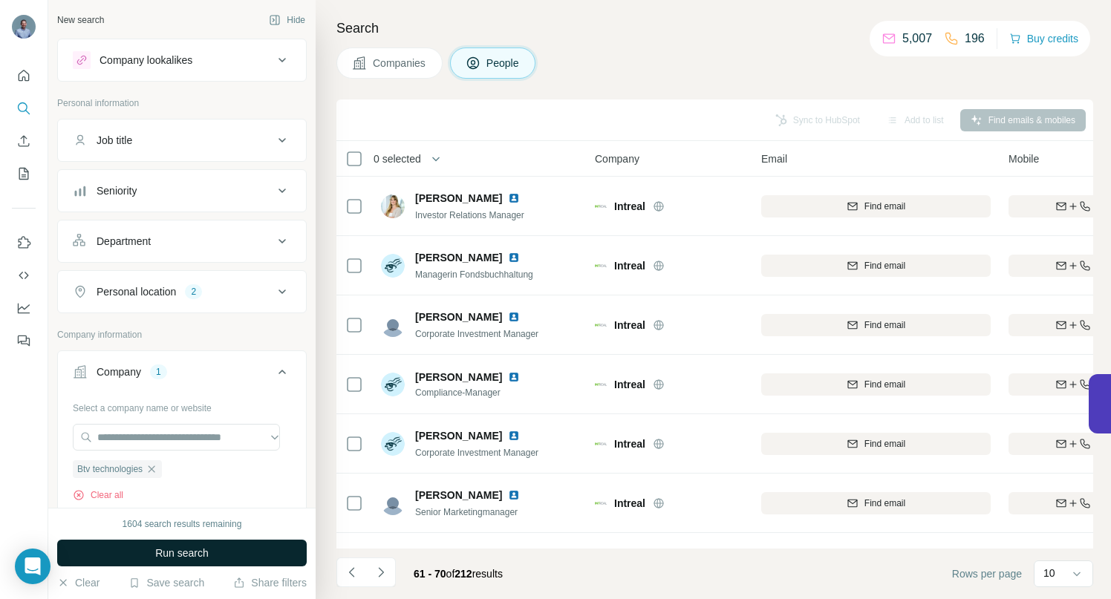
click at [166, 553] on span "Run search" at bounding box center [181, 553] width 53 height 15
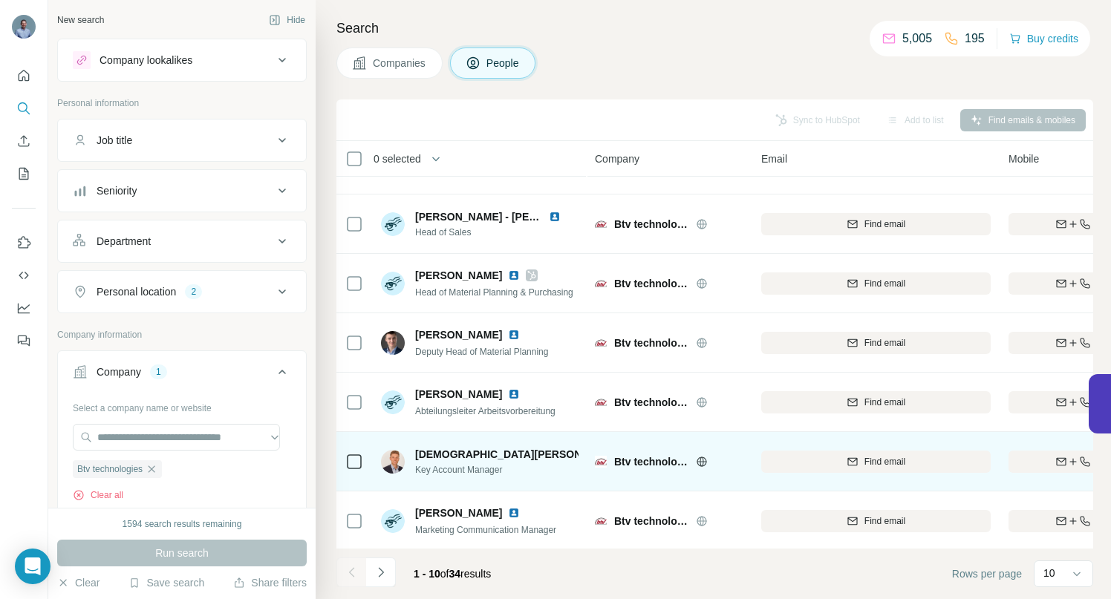
scroll to position [230, 0]
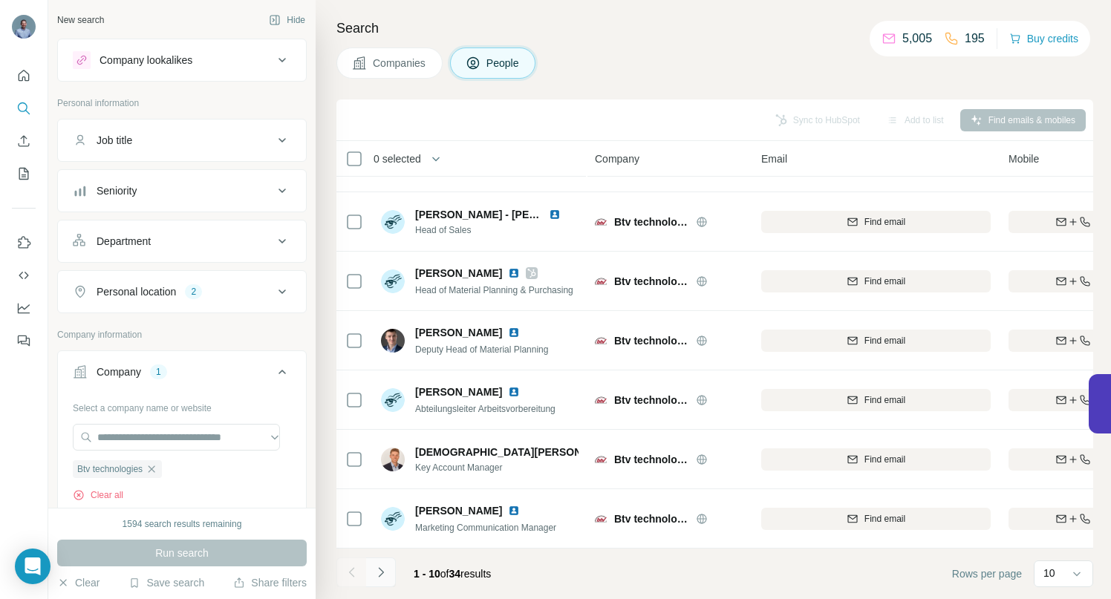
click at [378, 573] on icon "Navigate to next page" at bounding box center [381, 572] width 15 height 15
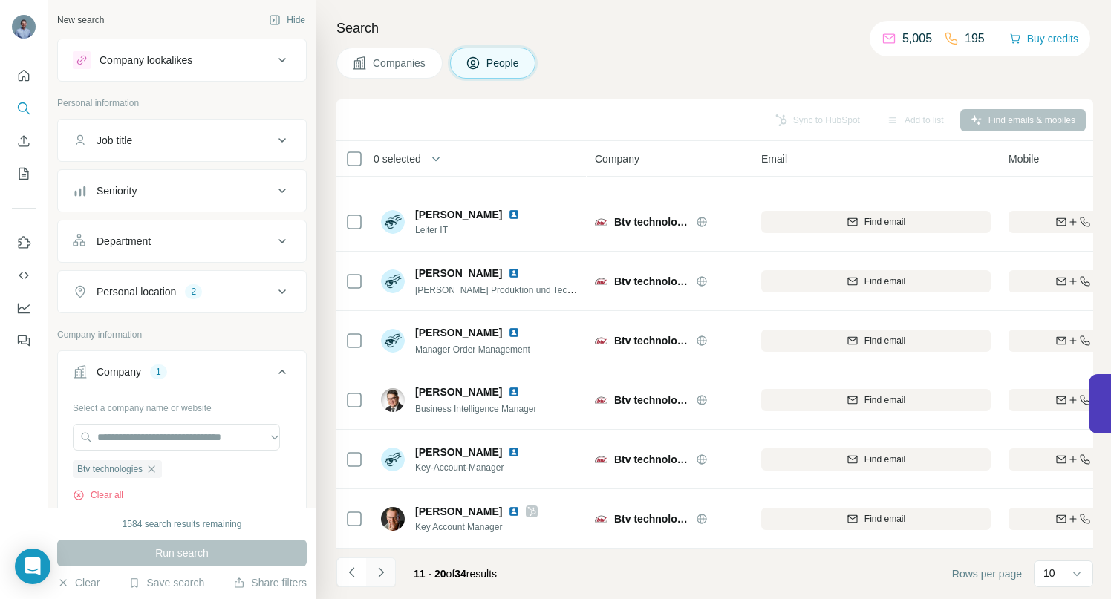
click at [378, 578] on icon "Navigate to next page" at bounding box center [381, 572] width 15 height 15
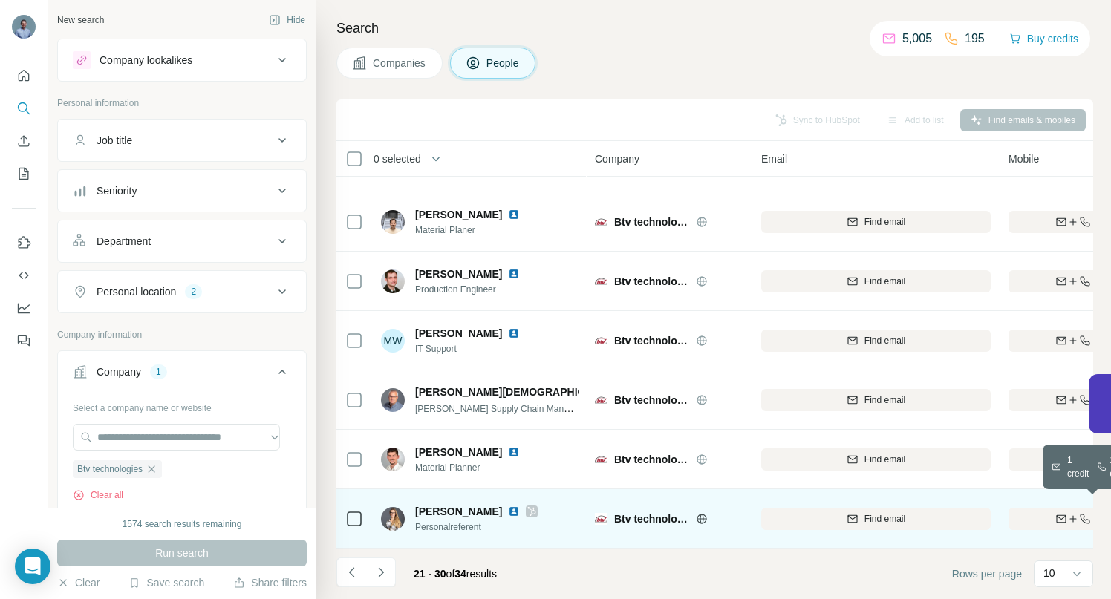
click at [1036, 512] on div "Find both" at bounding box center [1095, 518] width 173 height 13
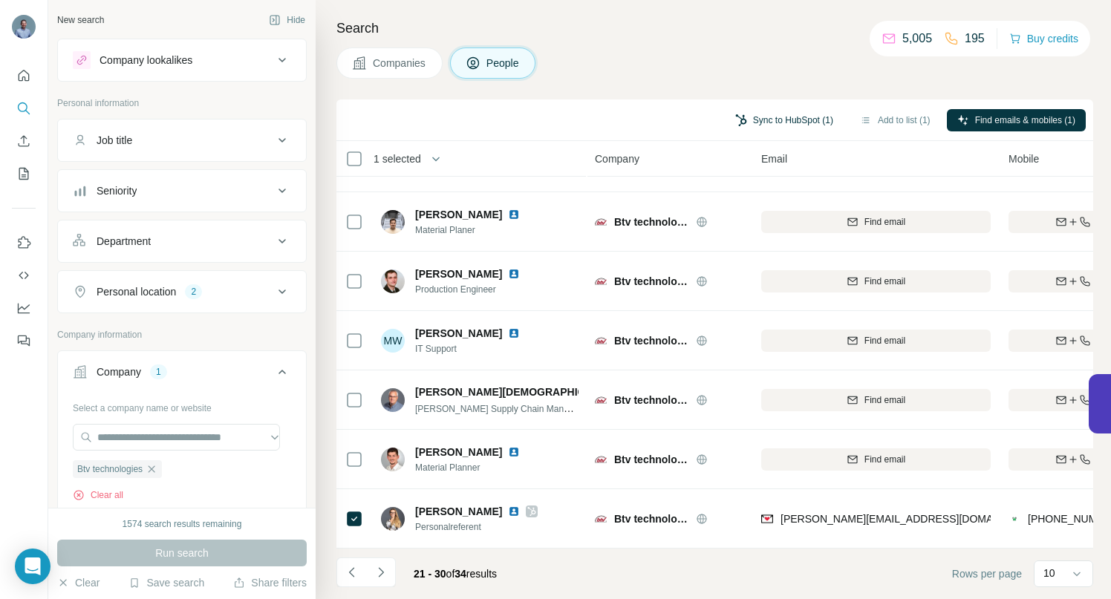
click at [771, 119] on button "Sync to HubSpot (1)" at bounding box center [784, 120] width 119 height 22
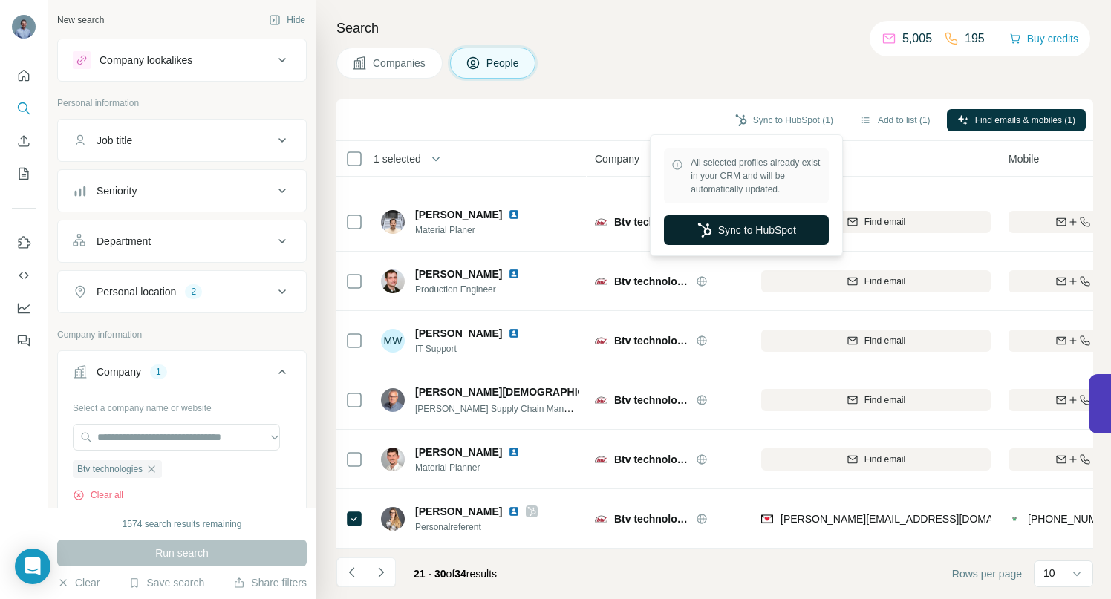
click at [763, 229] on button "Sync to HubSpot" at bounding box center [746, 230] width 165 height 30
